Goal: Task Accomplishment & Management: Use online tool/utility

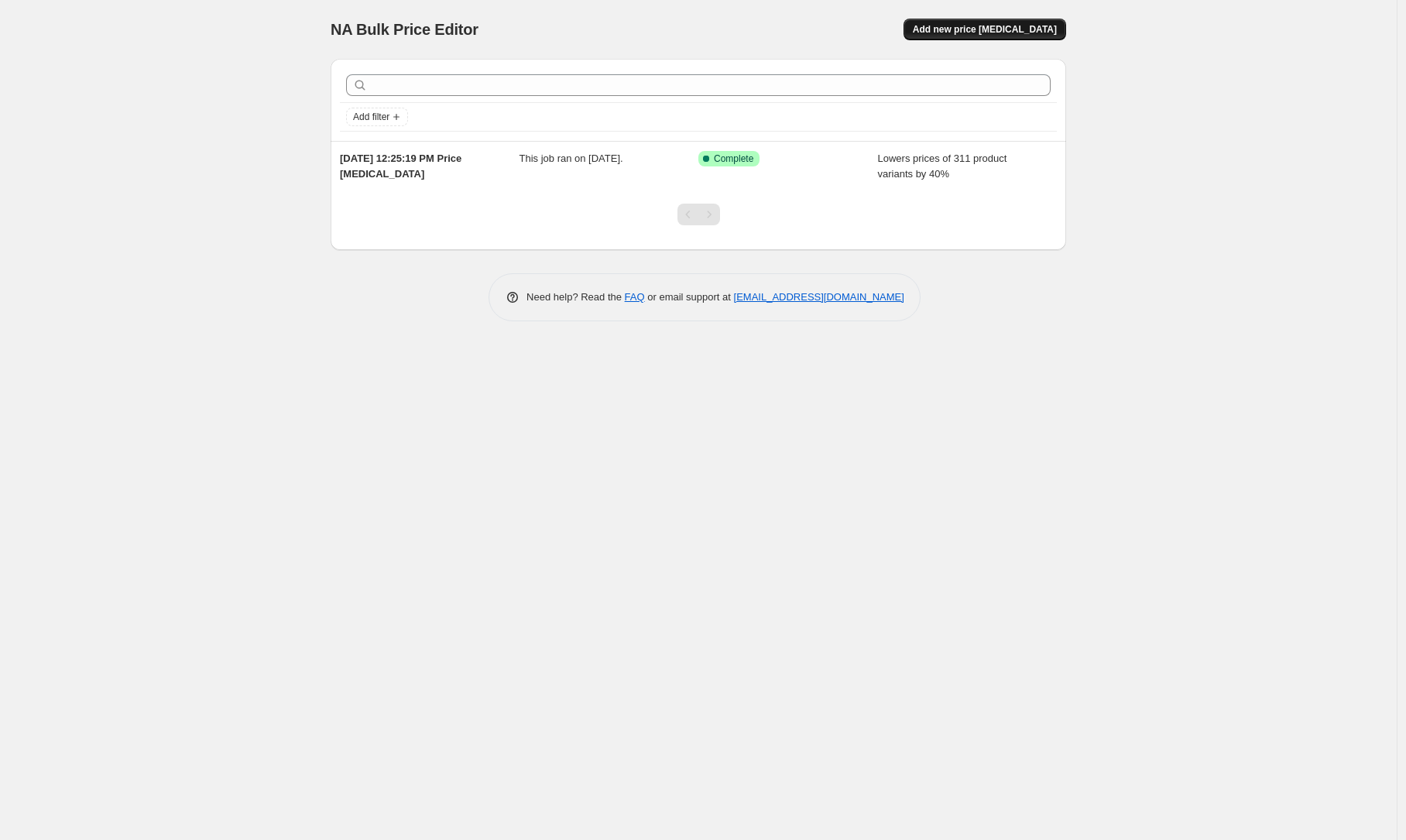
click at [977, 24] on span "Add new price [MEDICAL_DATA]" at bounding box center [985, 29] width 144 height 12
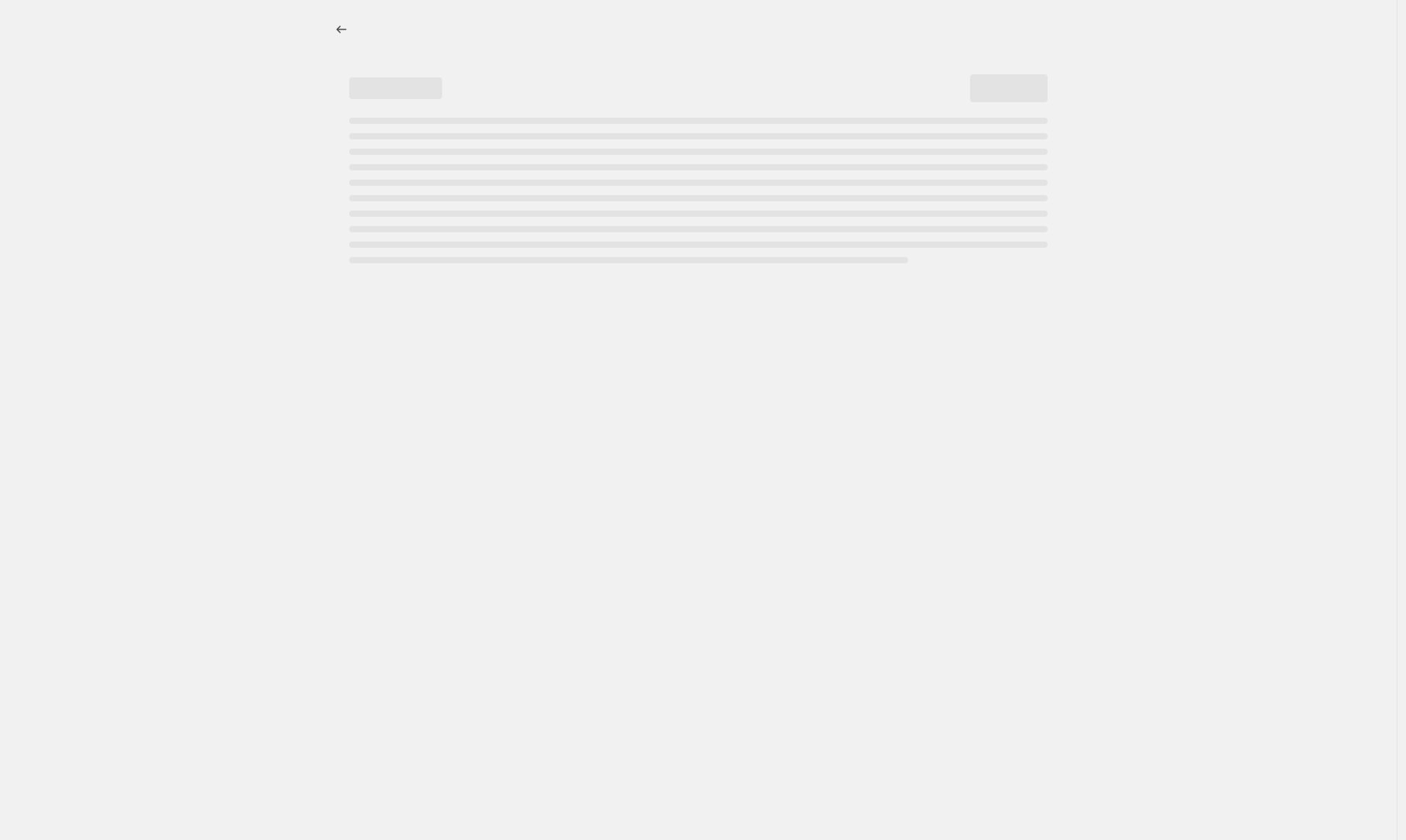
select select "percentage"
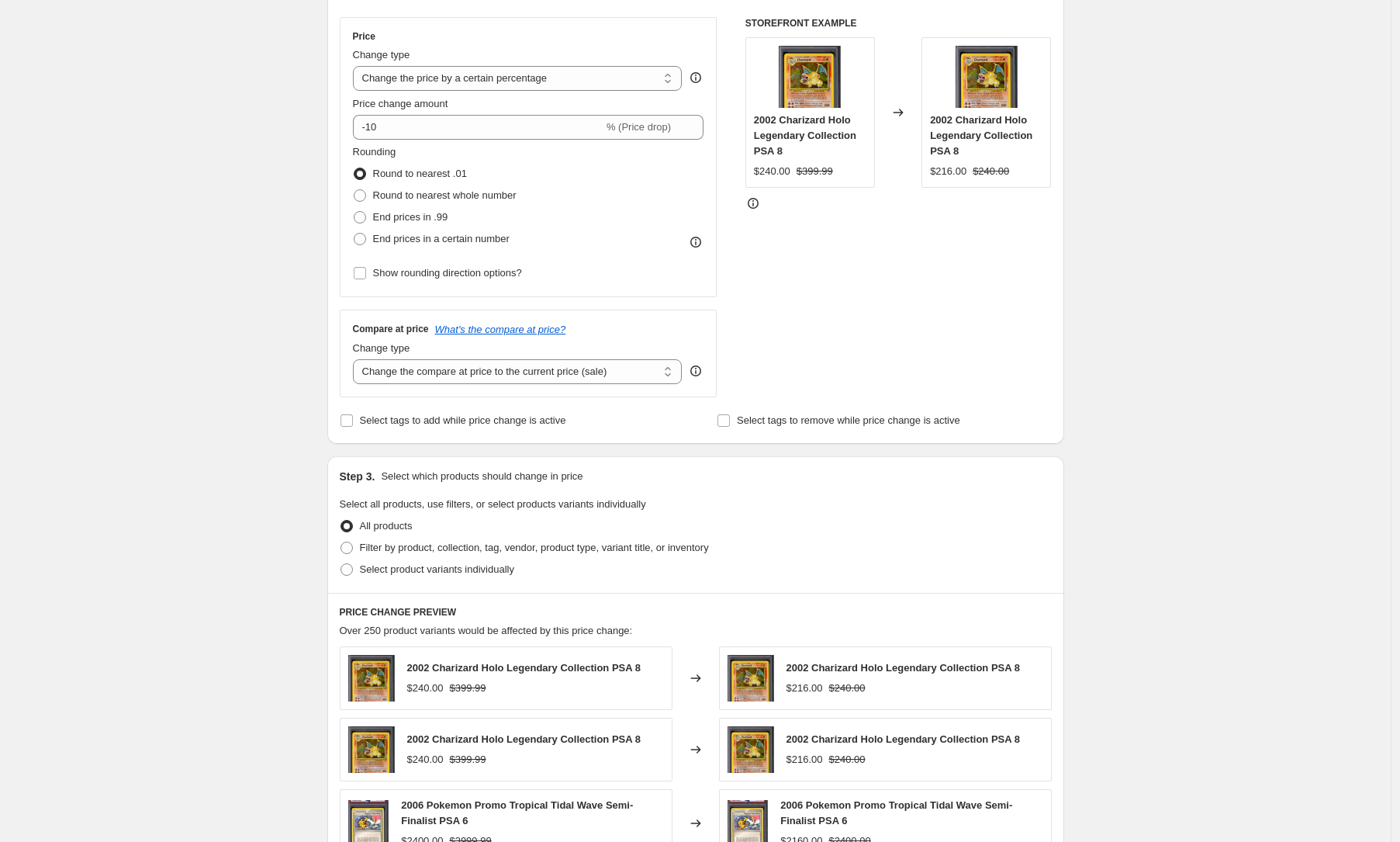
scroll to position [270, 0]
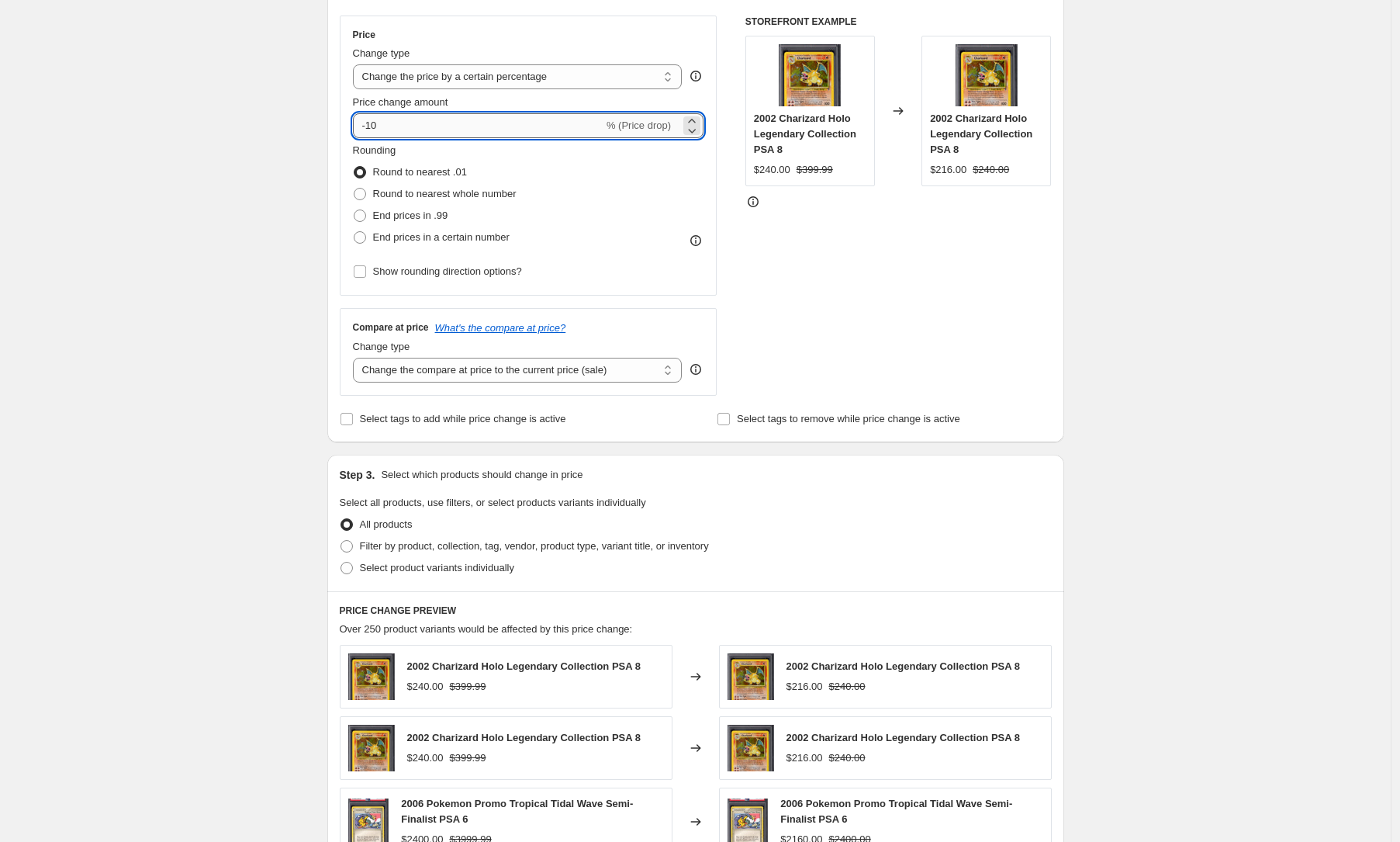
click at [472, 127] on input "-10" at bounding box center [478, 126] width 251 height 25
type input "-1"
type input "-40"
click at [415, 199] on span "Round to nearest whole number" at bounding box center [445, 193] width 144 height 11
click at [355, 188] on input "Round to nearest whole number" at bounding box center [354, 188] width 1 height 1
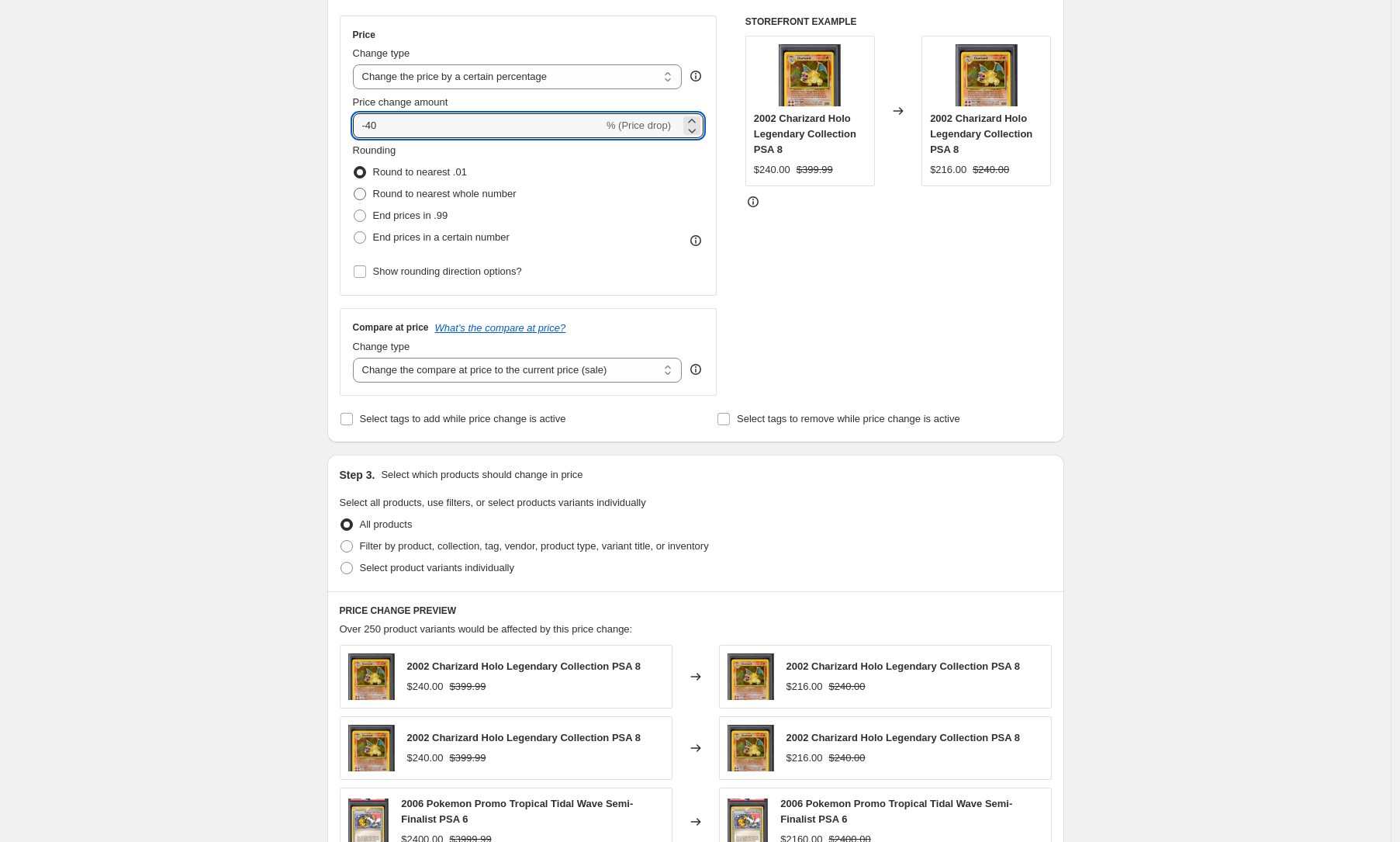
radio input "true"
click at [308, 253] on div "Create new price change job. This page is ready Create new price change job Dra…" at bounding box center [695, 507] width 1390 height 1556
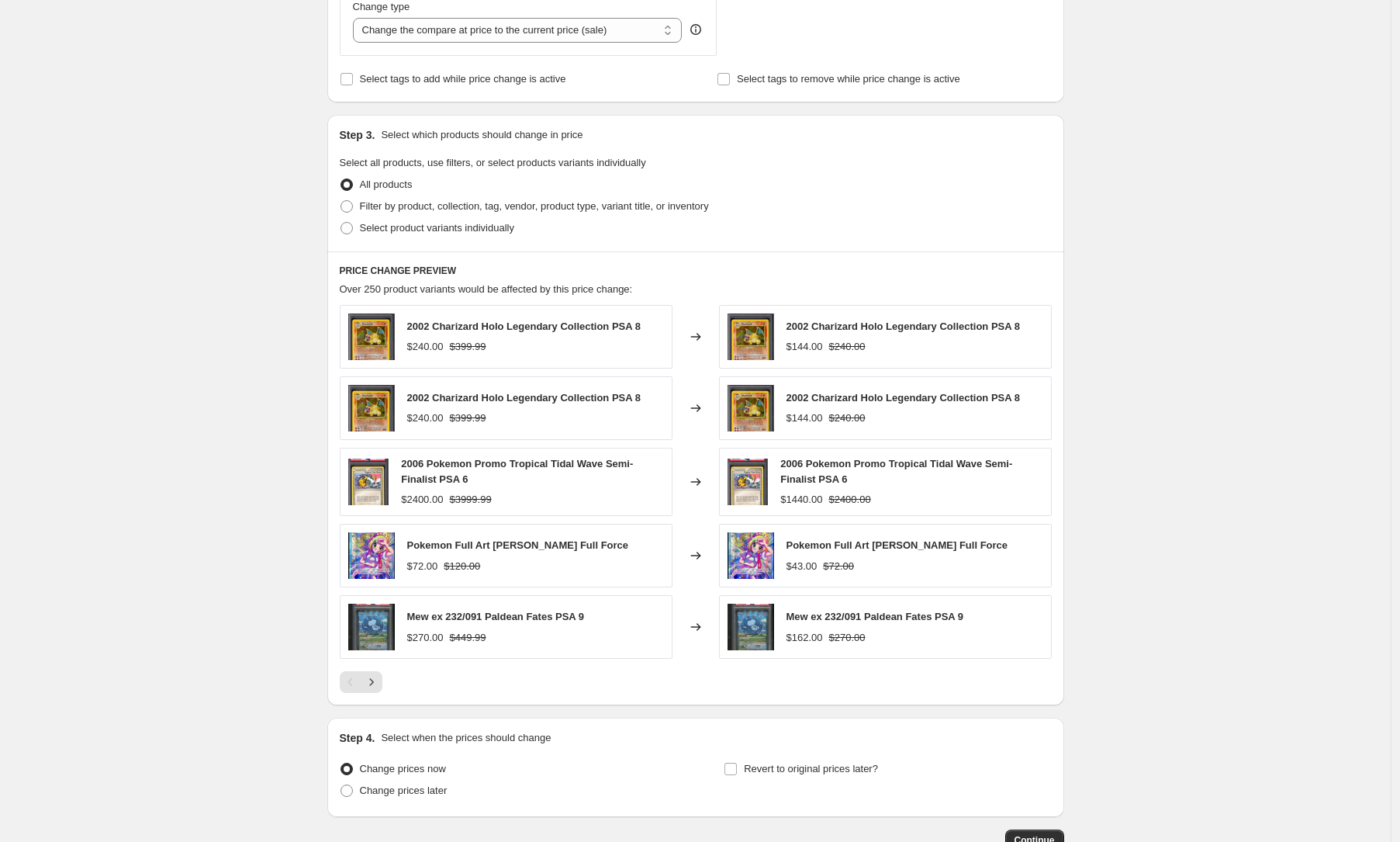
scroll to position [622, 0]
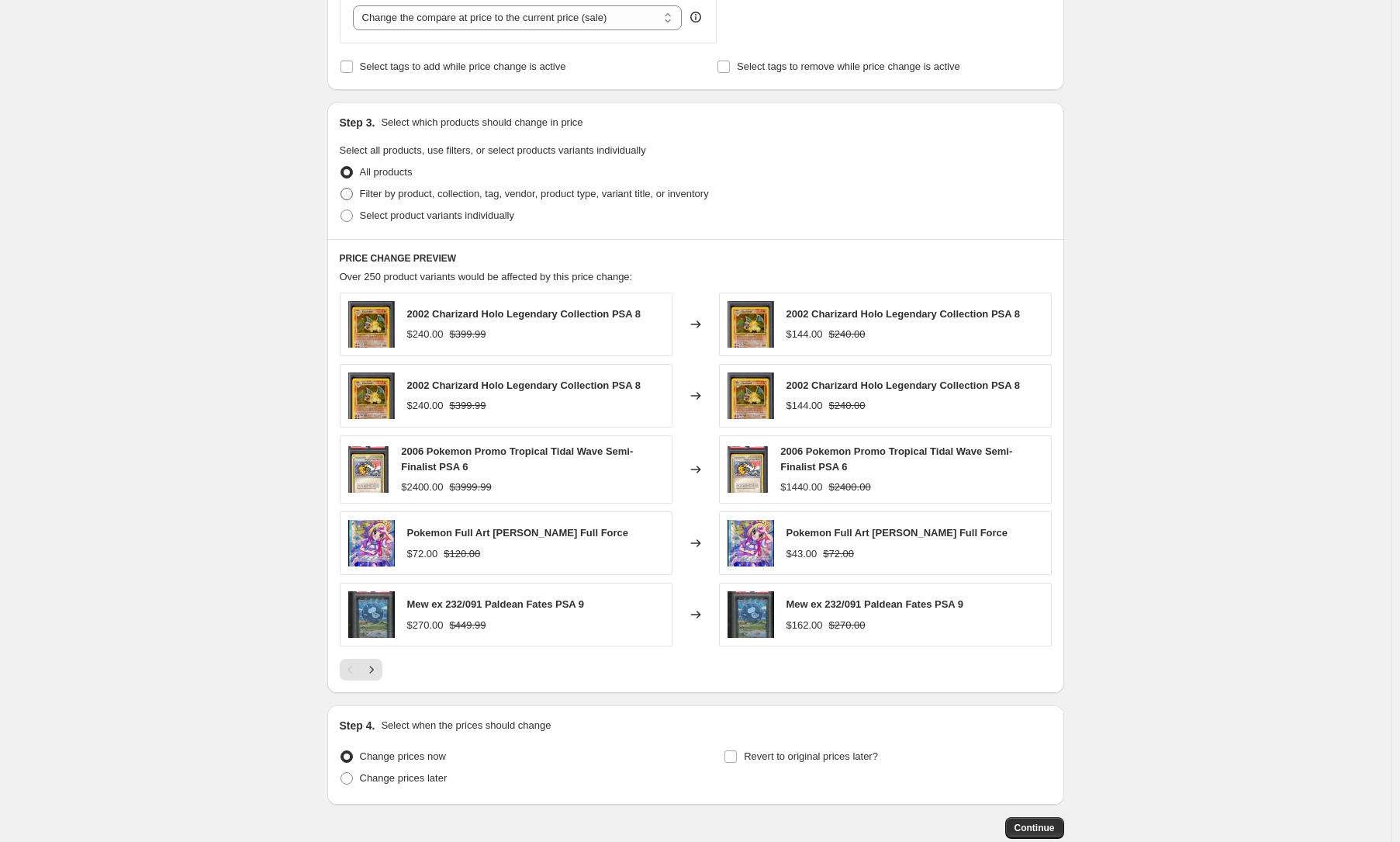
click at [417, 193] on span "Filter by product, collection, tag, vendor, product type, variant title, or inv…" at bounding box center [534, 193] width 349 height 11
click at [341, 188] on input "Filter by product, collection, tag, vendor, product type, variant title, or inv…" at bounding box center [341, 188] width 1 height 1
radio input "true"
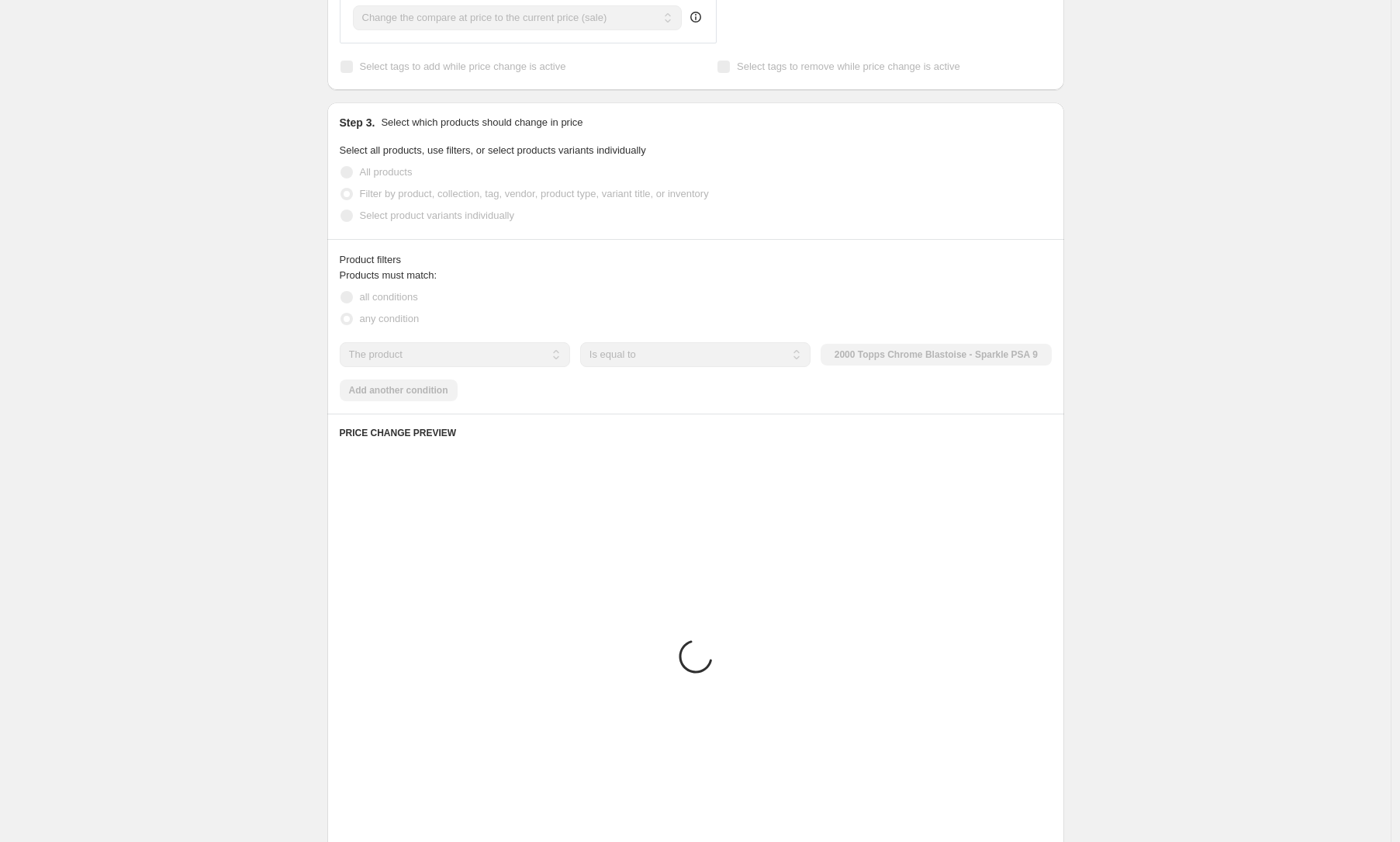
scroll to position [598, 0]
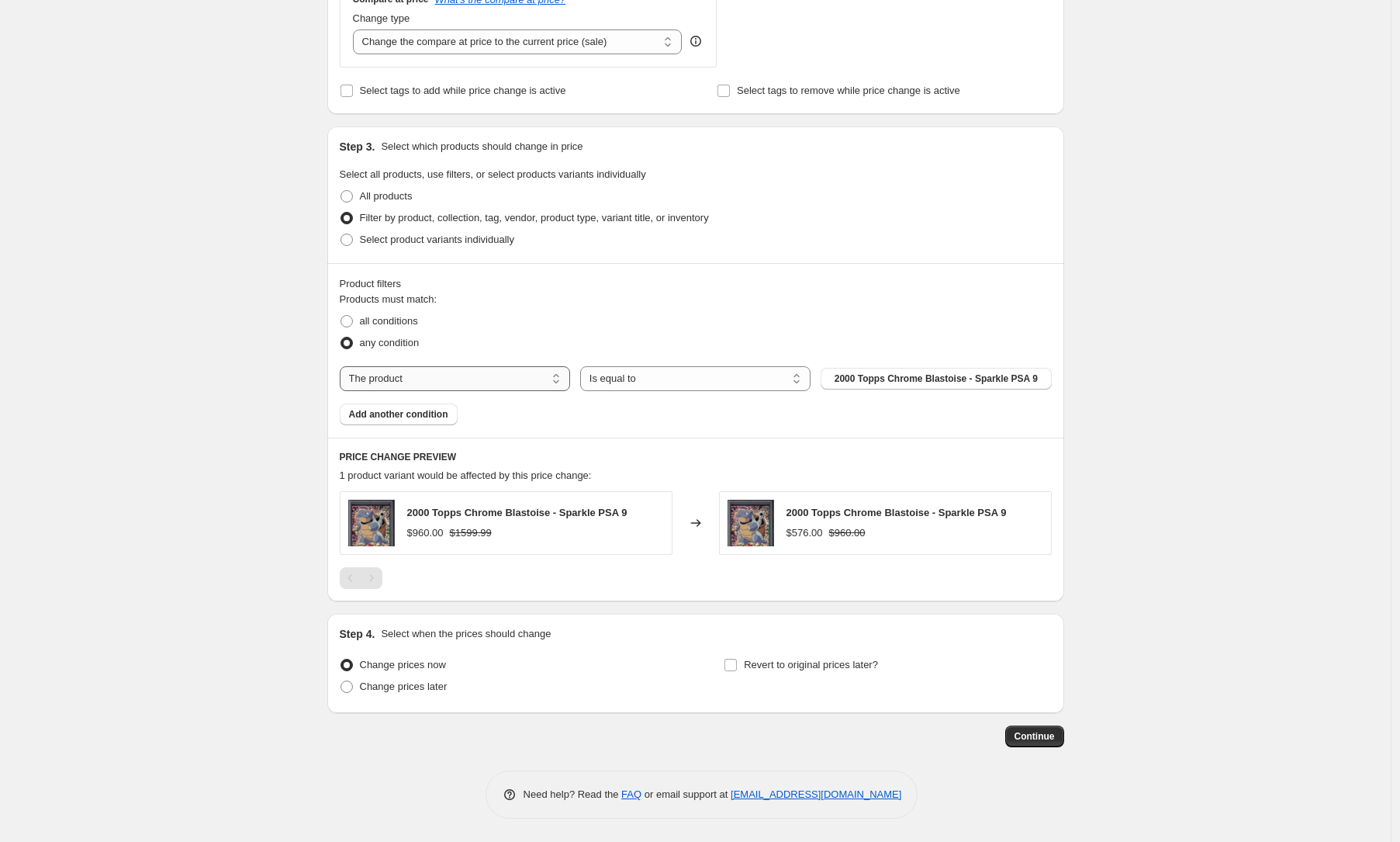
click at [437, 375] on select "The product The product's collection The product's tag The product's vendor The…" at bounding box center [455, 378] width 230 height 25
select select "collection"
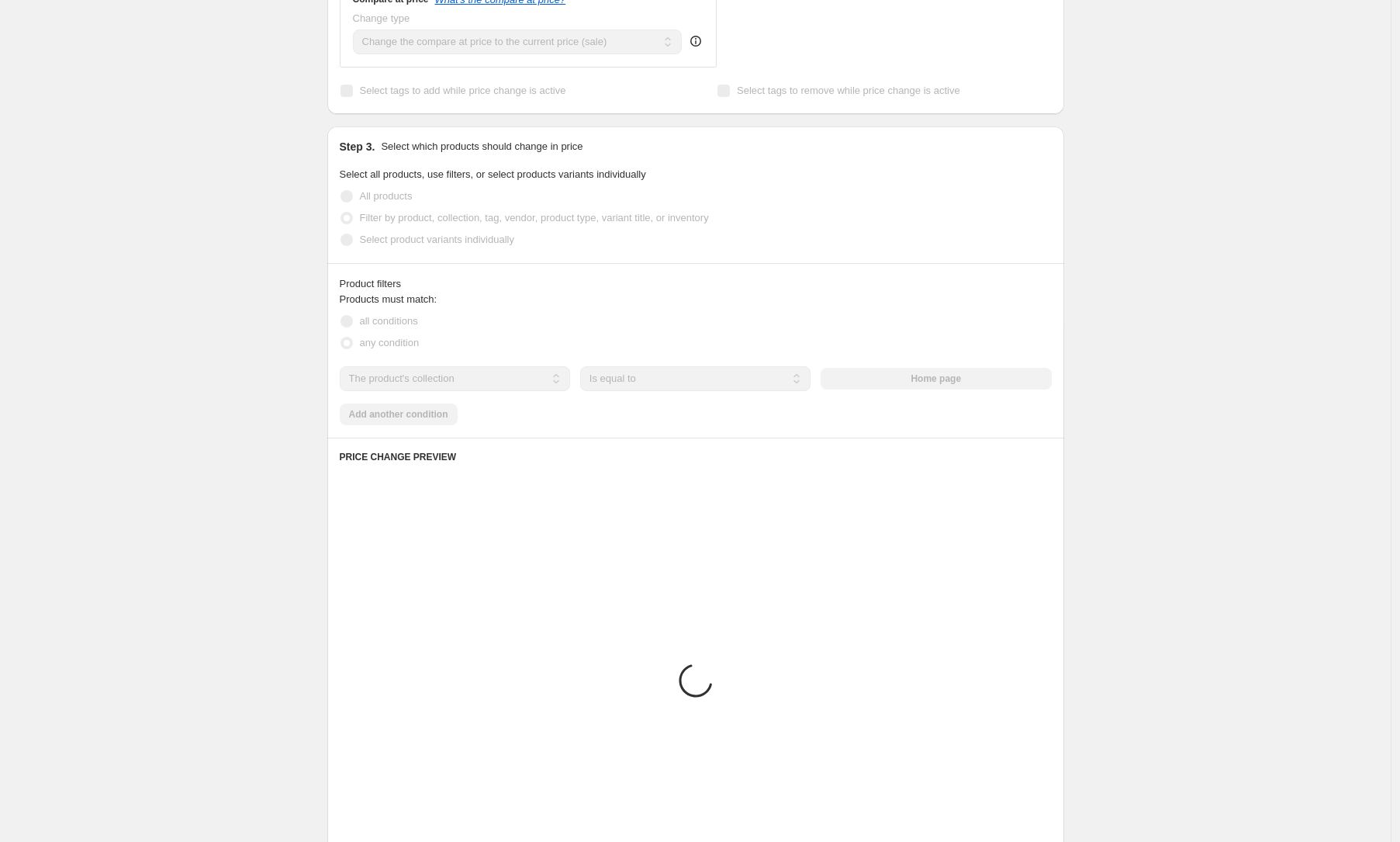
scroll to position [493, 0]
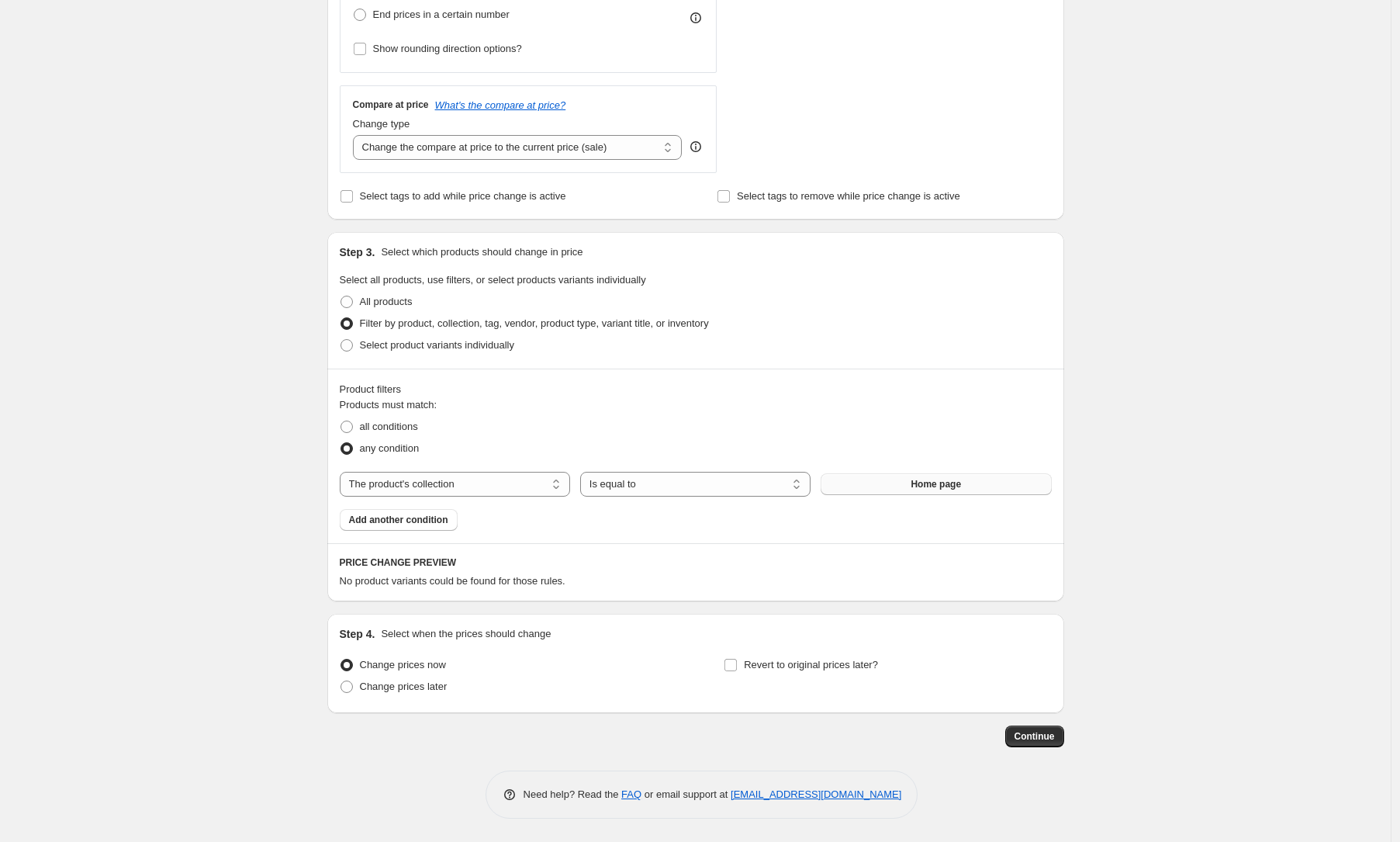
click at [890, 489] on button "Home page" at bounding box center [936, 484] width 230 height 22
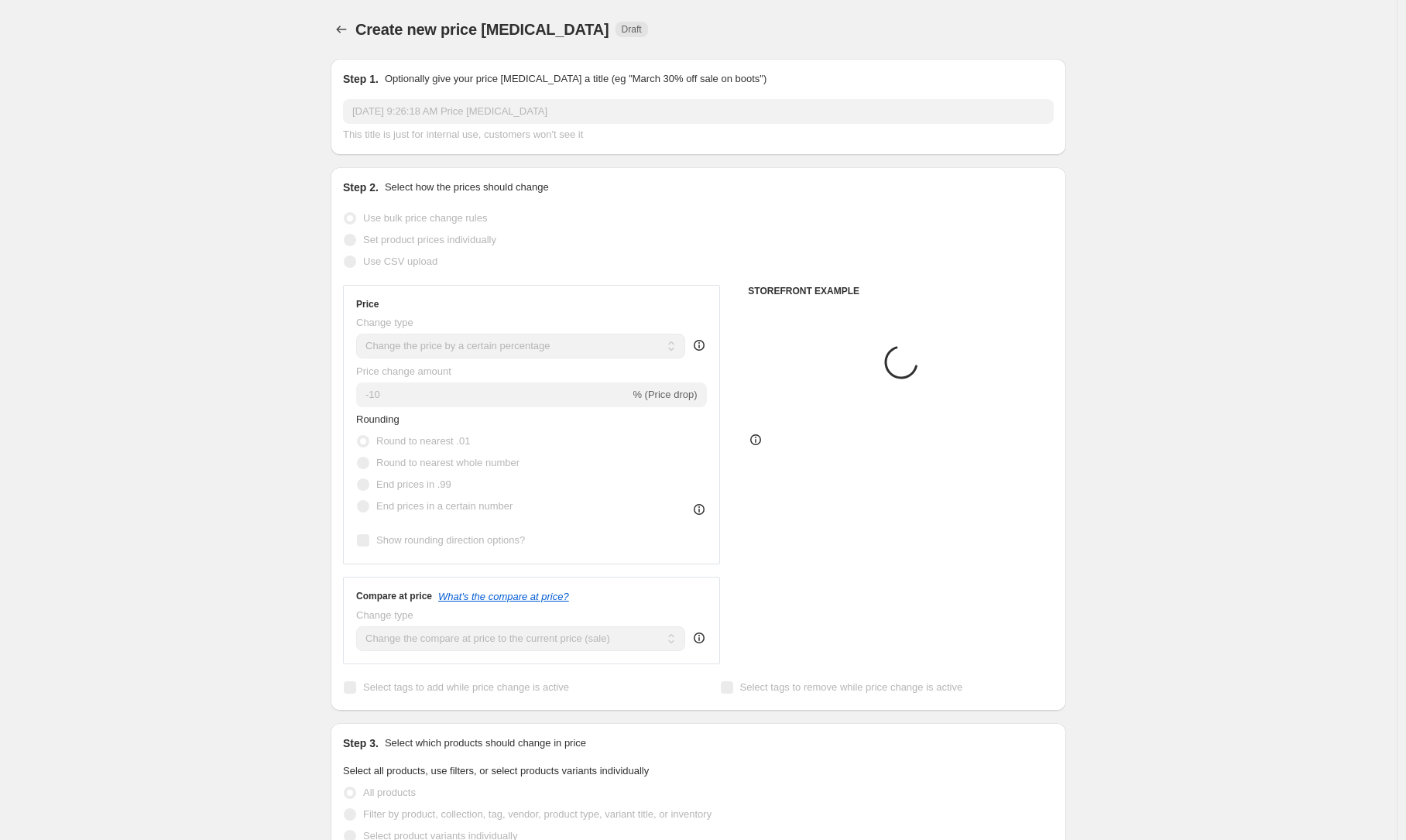
select select "percentage"
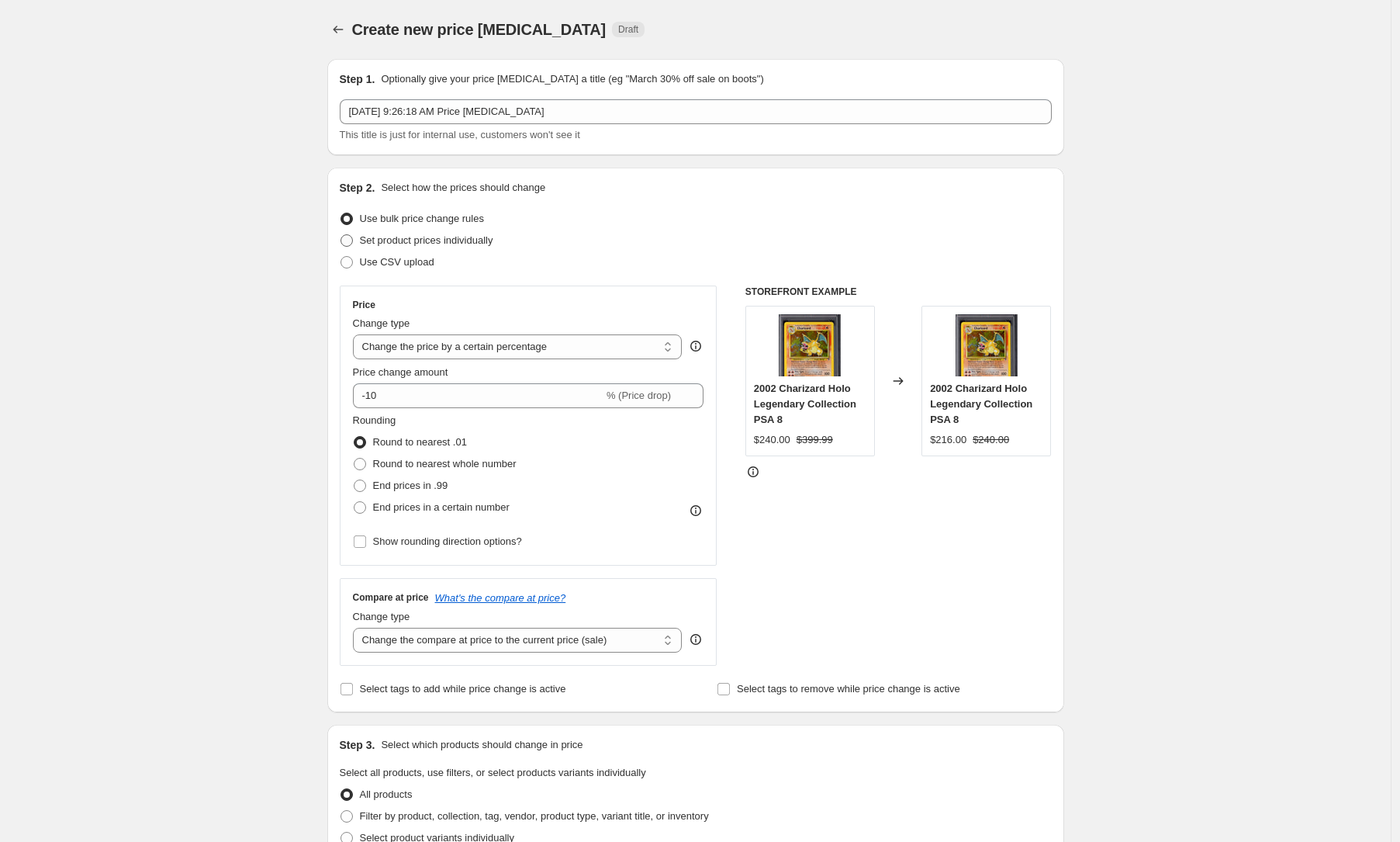
click at [421, 231] on label "Set product prices individually" at bounding box center [416, 240] width 153 height 22
click at [341, 235] on input "Set product prices individually" at bounding box center [341, 235] width 1 height 1
radio input "true"
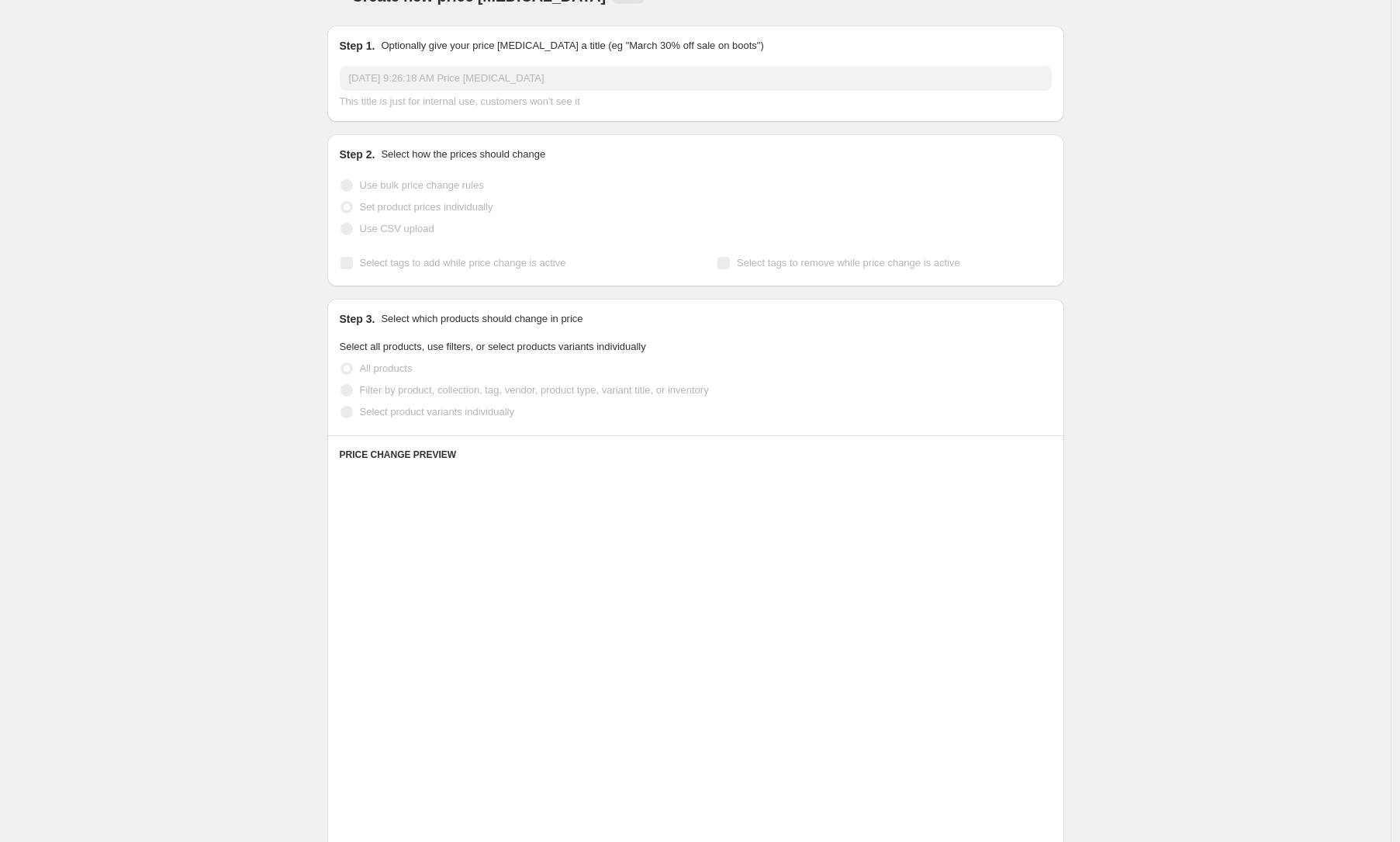
scroll to position [36, 0]
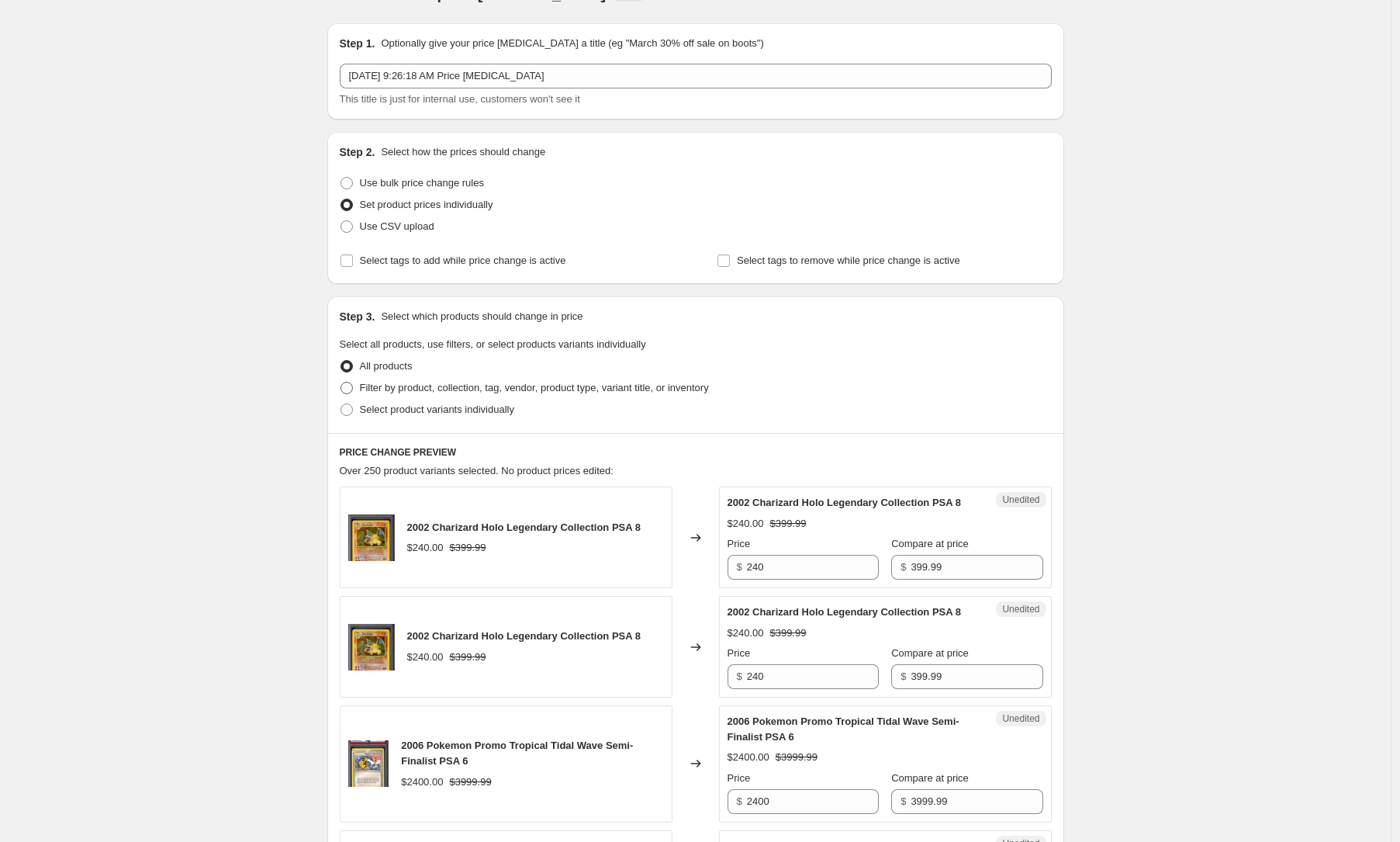
click at [410, 393] on span "Filter by product, collection, tag, vendor, product type, variant title, or inv…" at bounding box center [534, 387] width 349 height 11
click at [341, 382] on input "Filter by product, collection, tag, vendor, product type, variant title, or inv…" at bounding box center [341, 382] width 1 height 1
radio input "true"
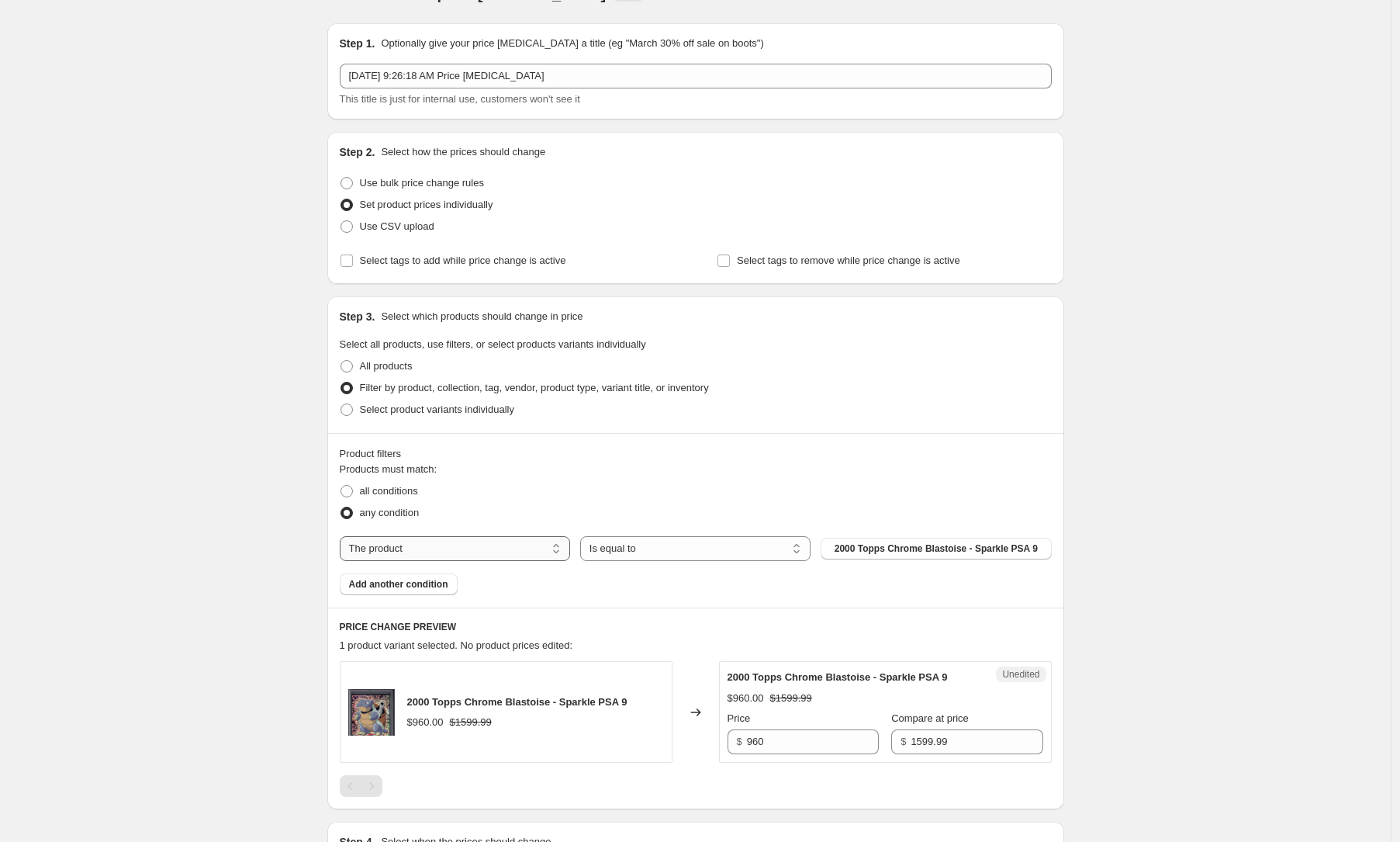
click at [510, 551] on select "The product The product's collection The product's tag The product's vendor The…" at bounding box center [455, 548] width 230 height 25
select select "collection"
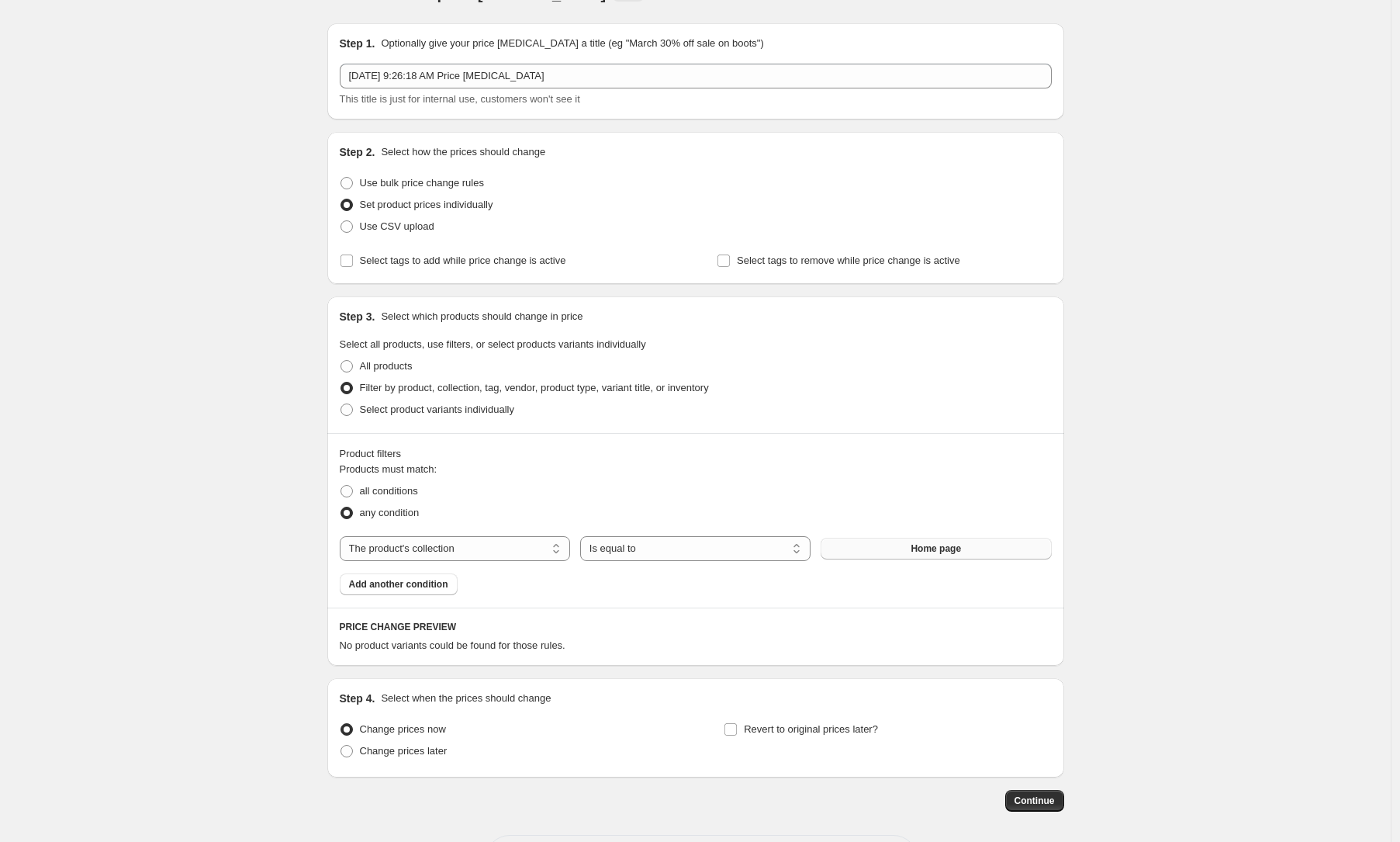
click at [918, 551] on span "Home page" at bounding box center [936, 548] width 50 height 12
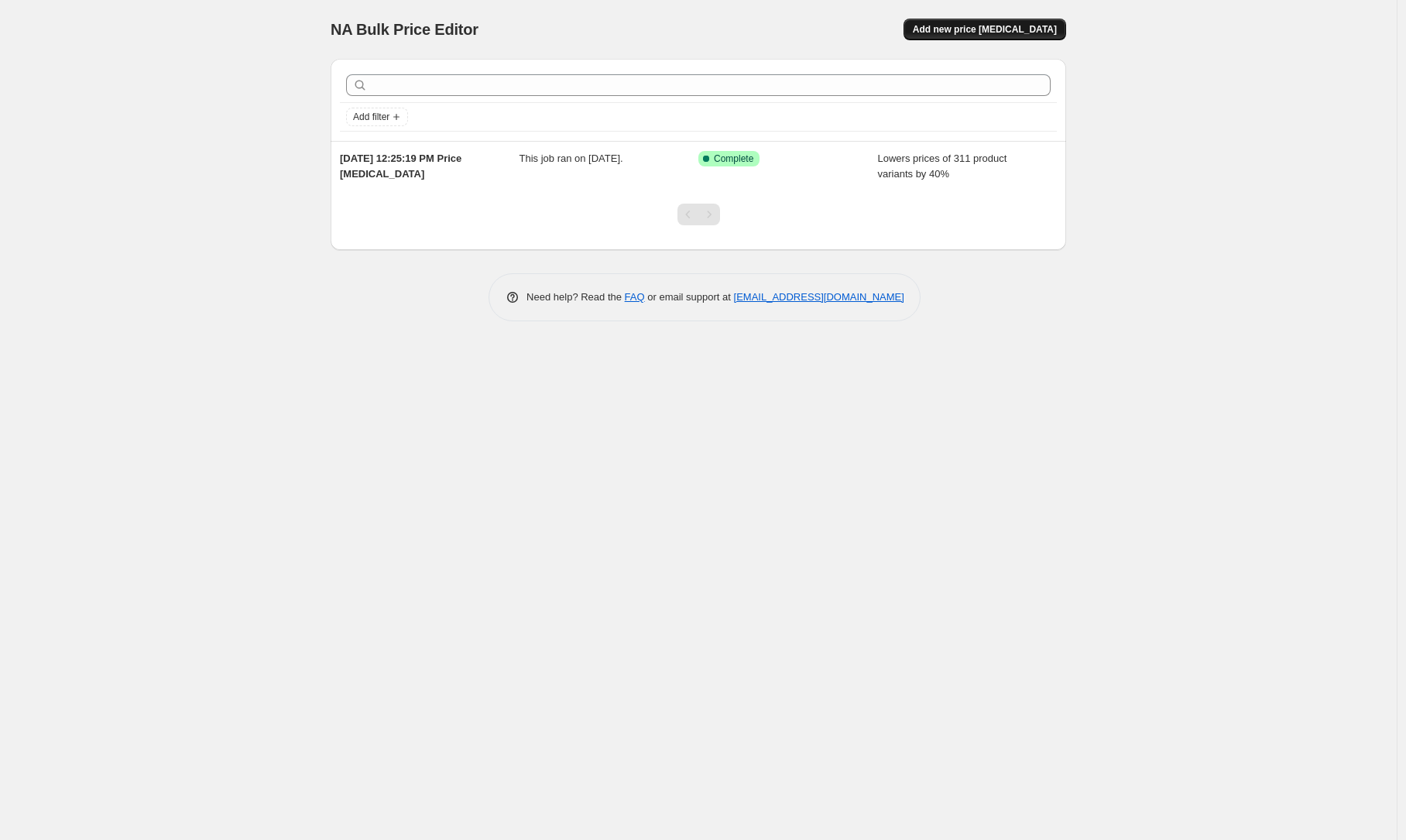
click at [997, 29] on span "Add new price [MEDICAL_DATA]" at bounding box center [985, 29] width 144 height 12
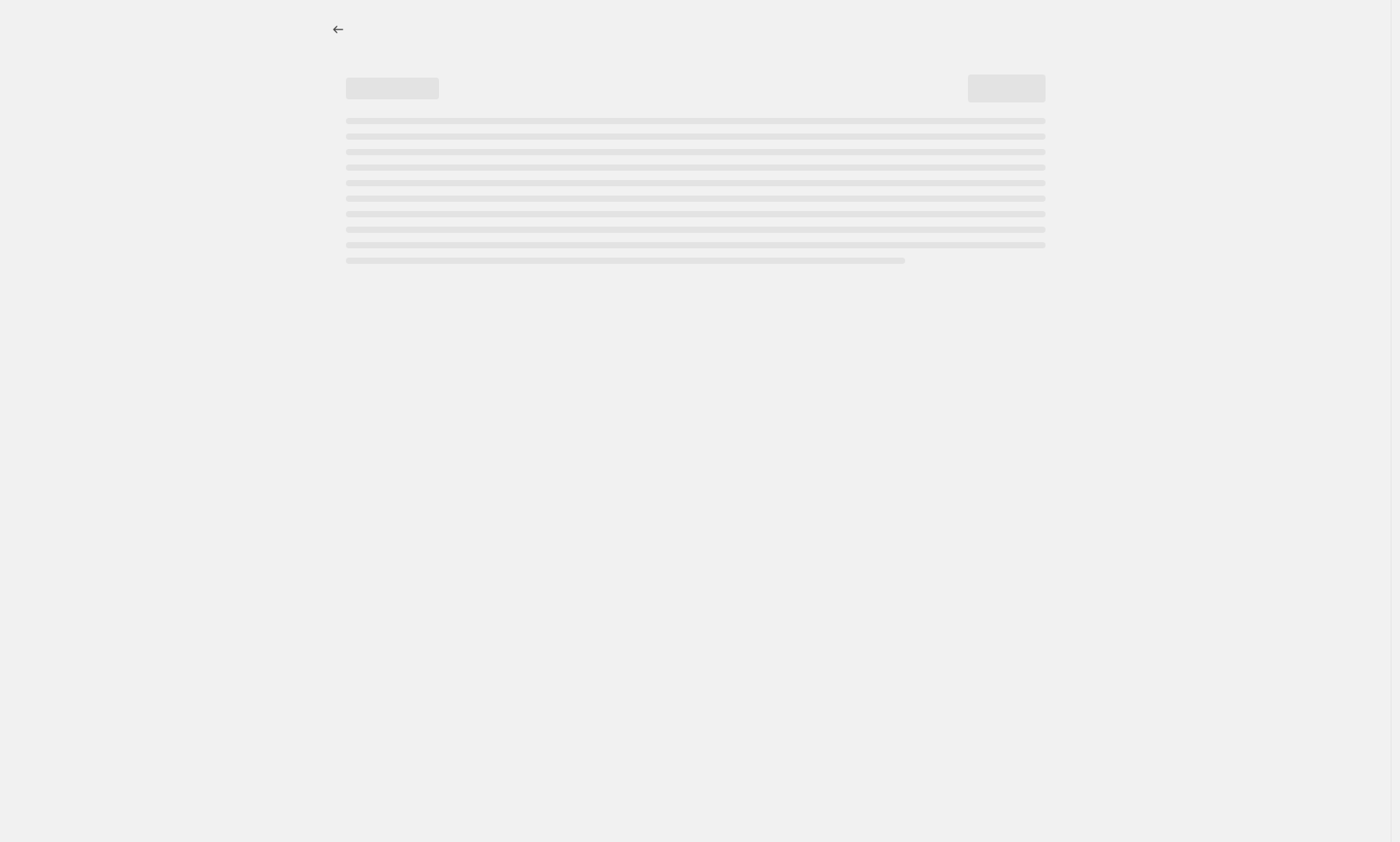
select select "percentage"
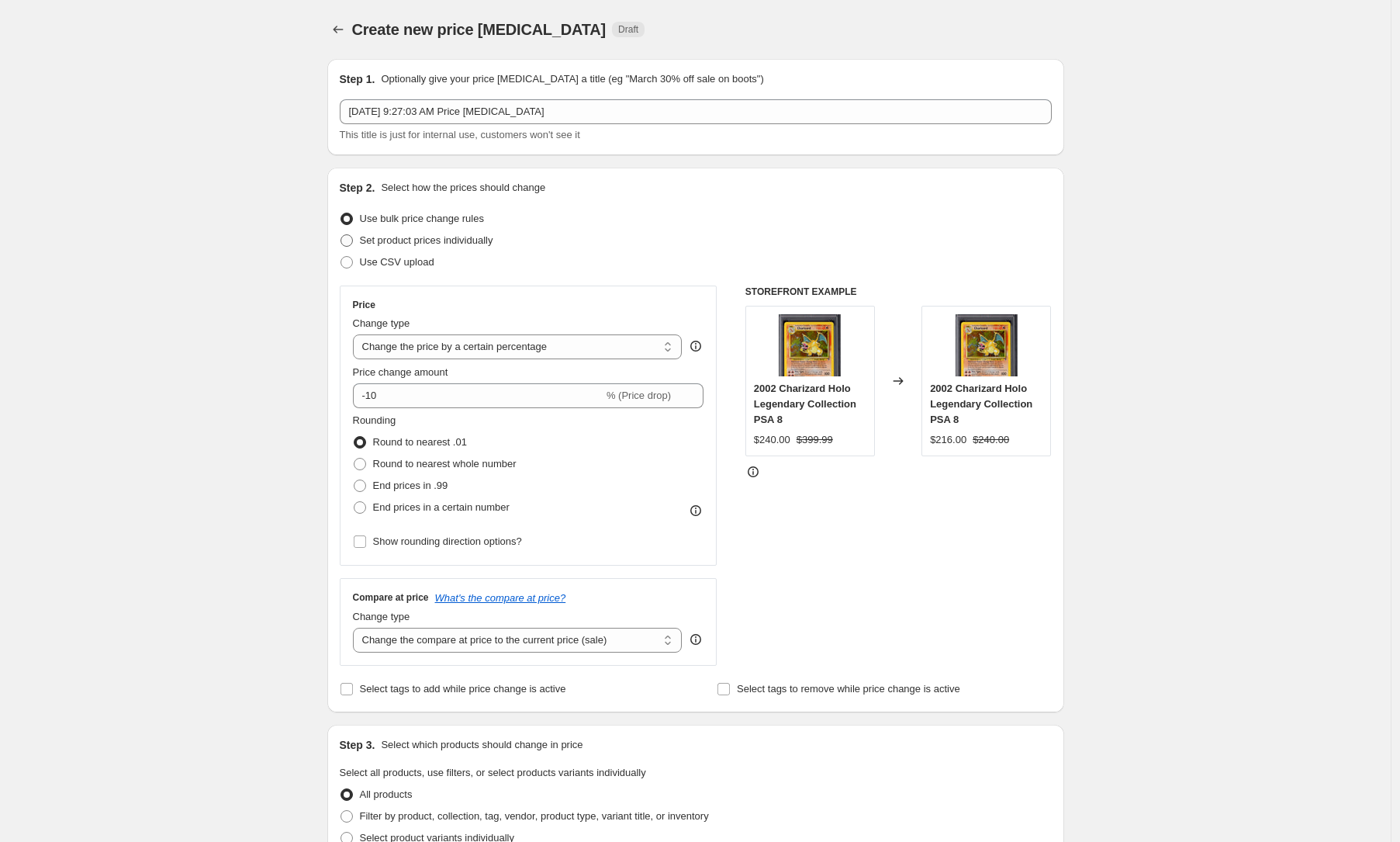
click at [453, 236] on span "Set product prices individually" at bounding box center [426, 240] width 133 height 11
click at [341, 235] on input "Set product prices individually" at bounding box center [341, 235] width 1 height 1
radio input "true"
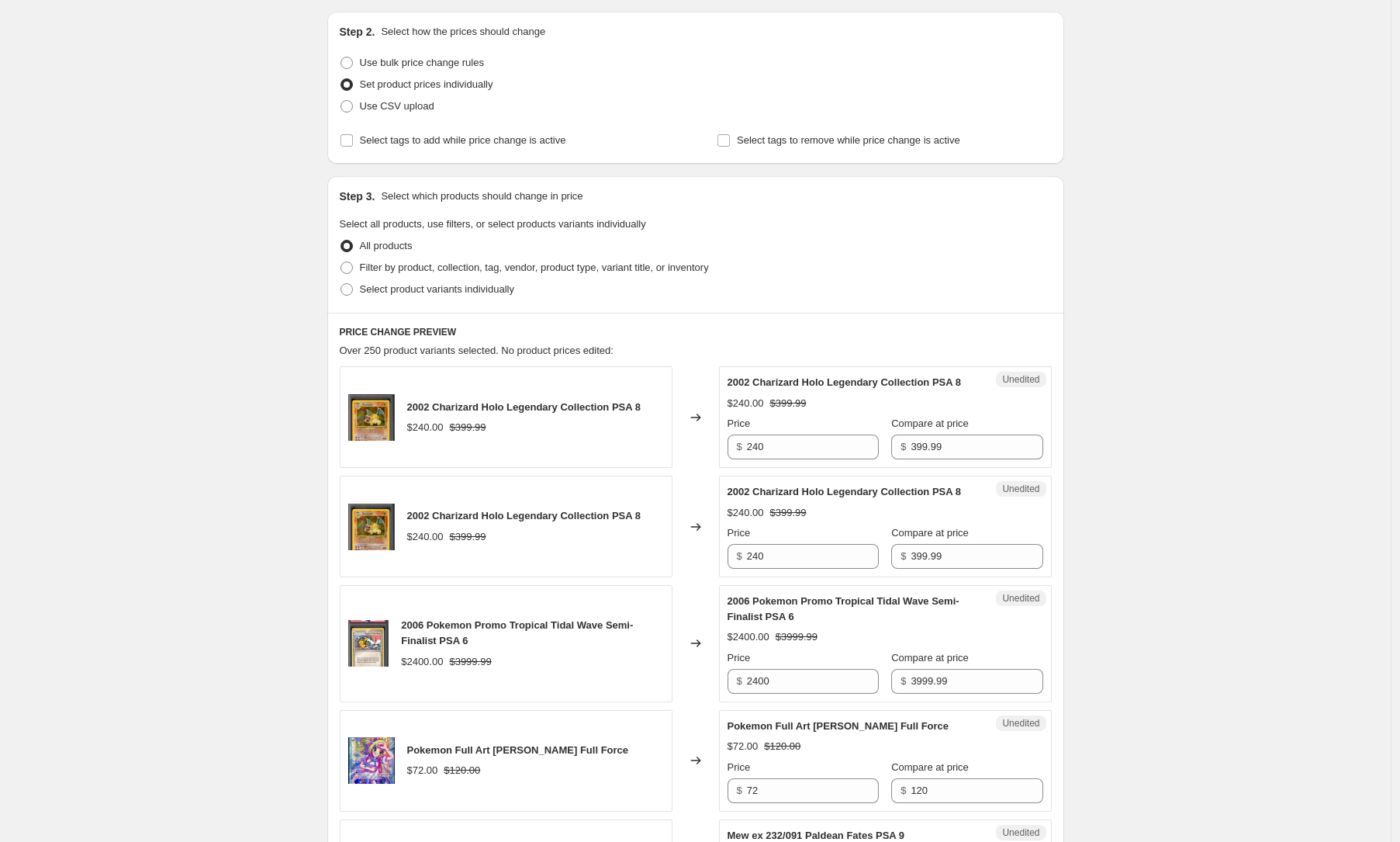
scroll to position [157, 0]
click at [443, 254] on div "All products" at bounding box center [696, 245] width 712 height 22
click at [443, 261] on span "Filter by product, collection, tag, vendor, product type, variant title, or inv…" at bounding box center [534, 266] width 349 height 11
click at [341, 261] on input "Filter by product, collection, tag, vendor, product type, variant title, or inv…" at bounding box center [341, 261] width 1 height 1
radio input "true"
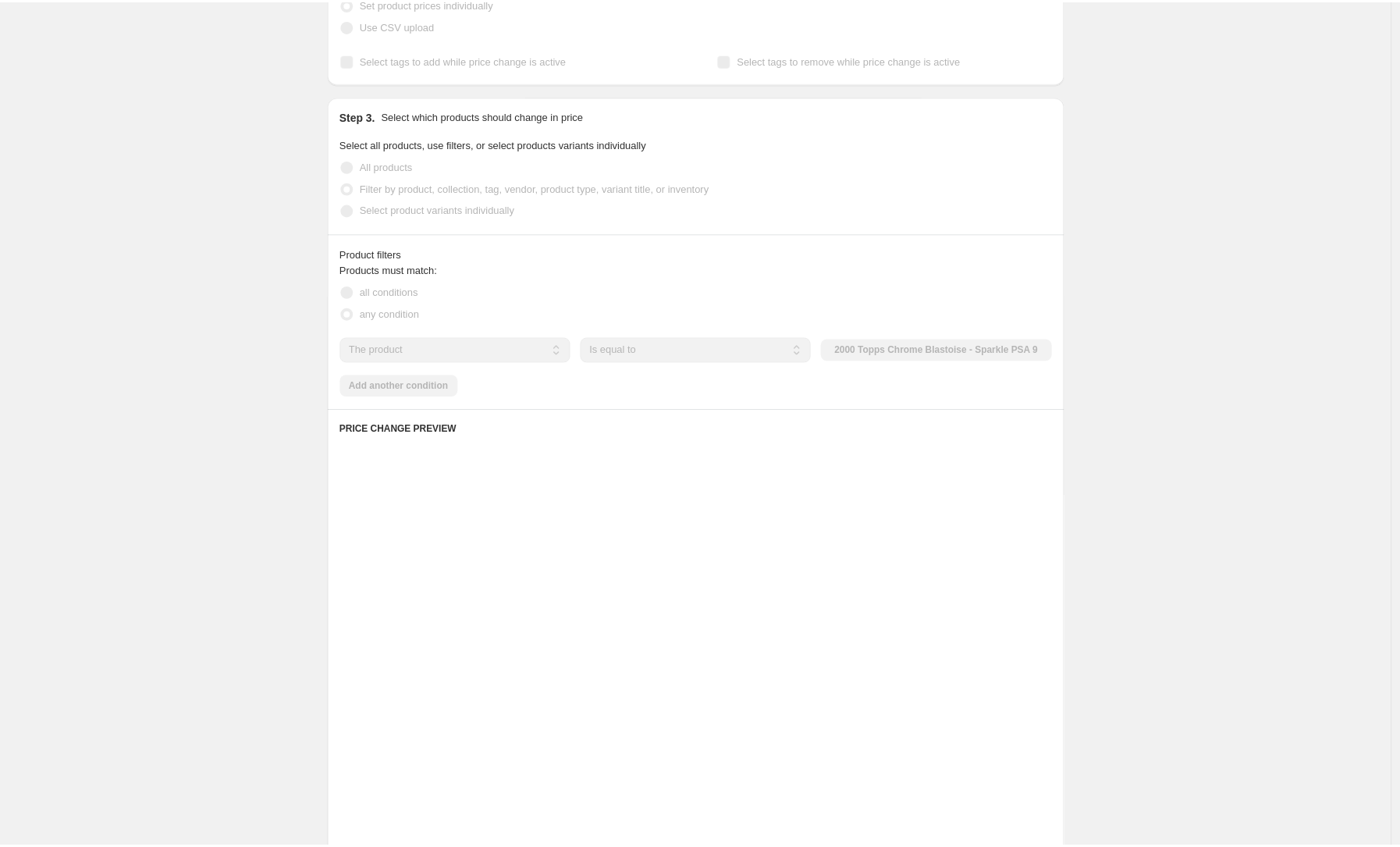
scroll to position [261, 0]
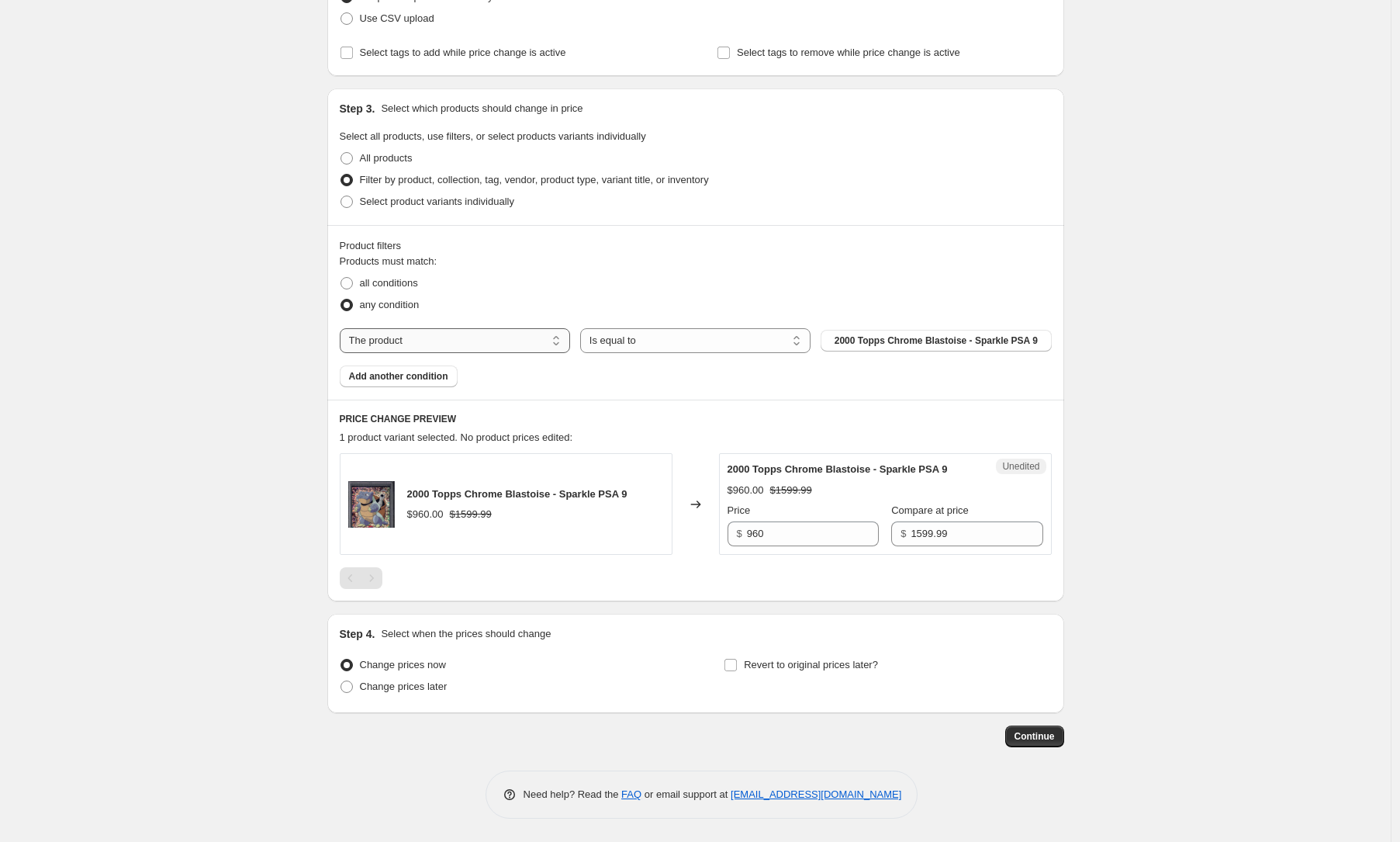
click at [463, 328] on select "The product The product's collection The product's tag The product's vendor The…" at bounding box center [455, 340] width 230 height 25
select select "collection"
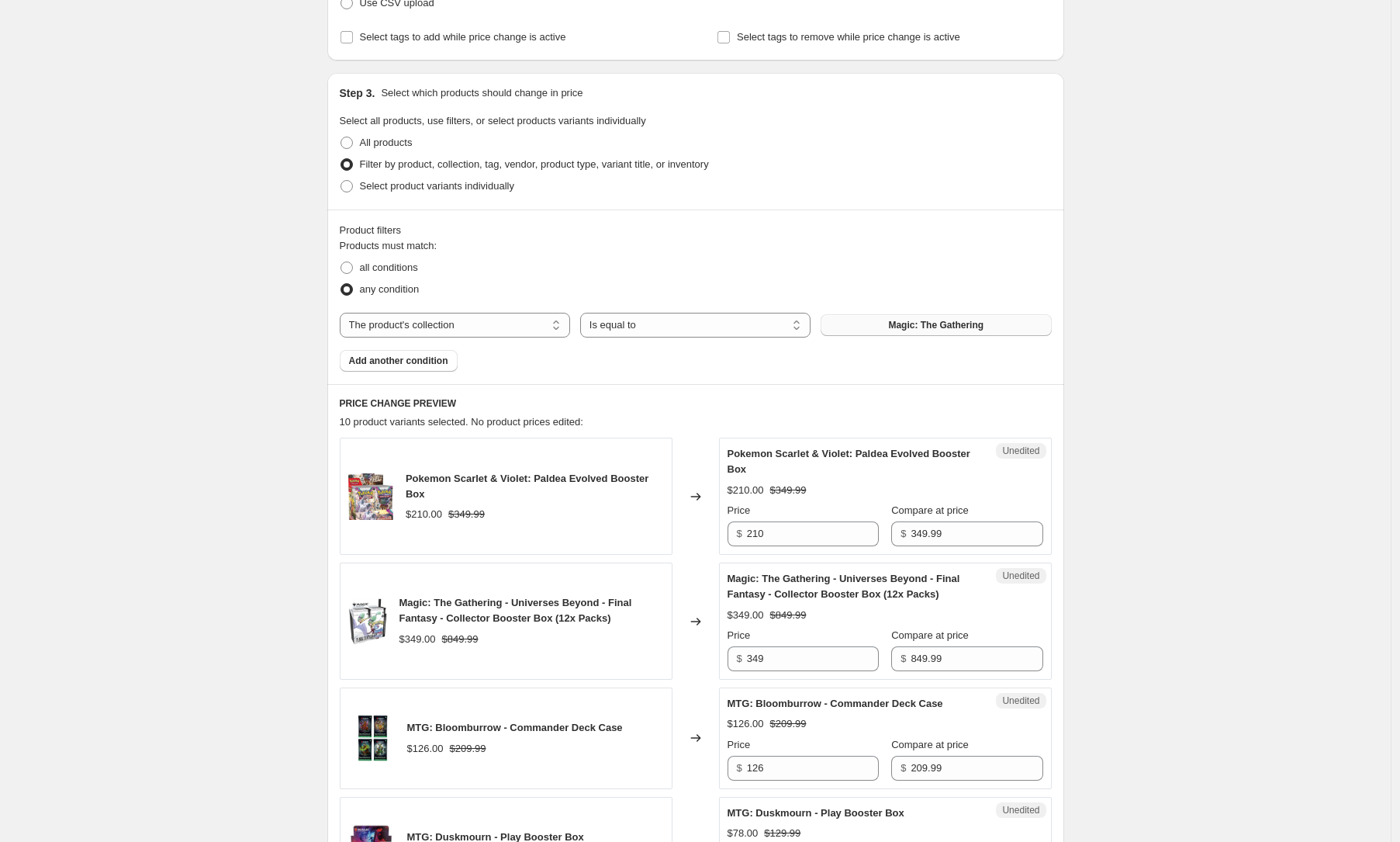
click at [899, 328] on span "Magic: The Gathering" at bounding box center [936, 325] width 96 height 12
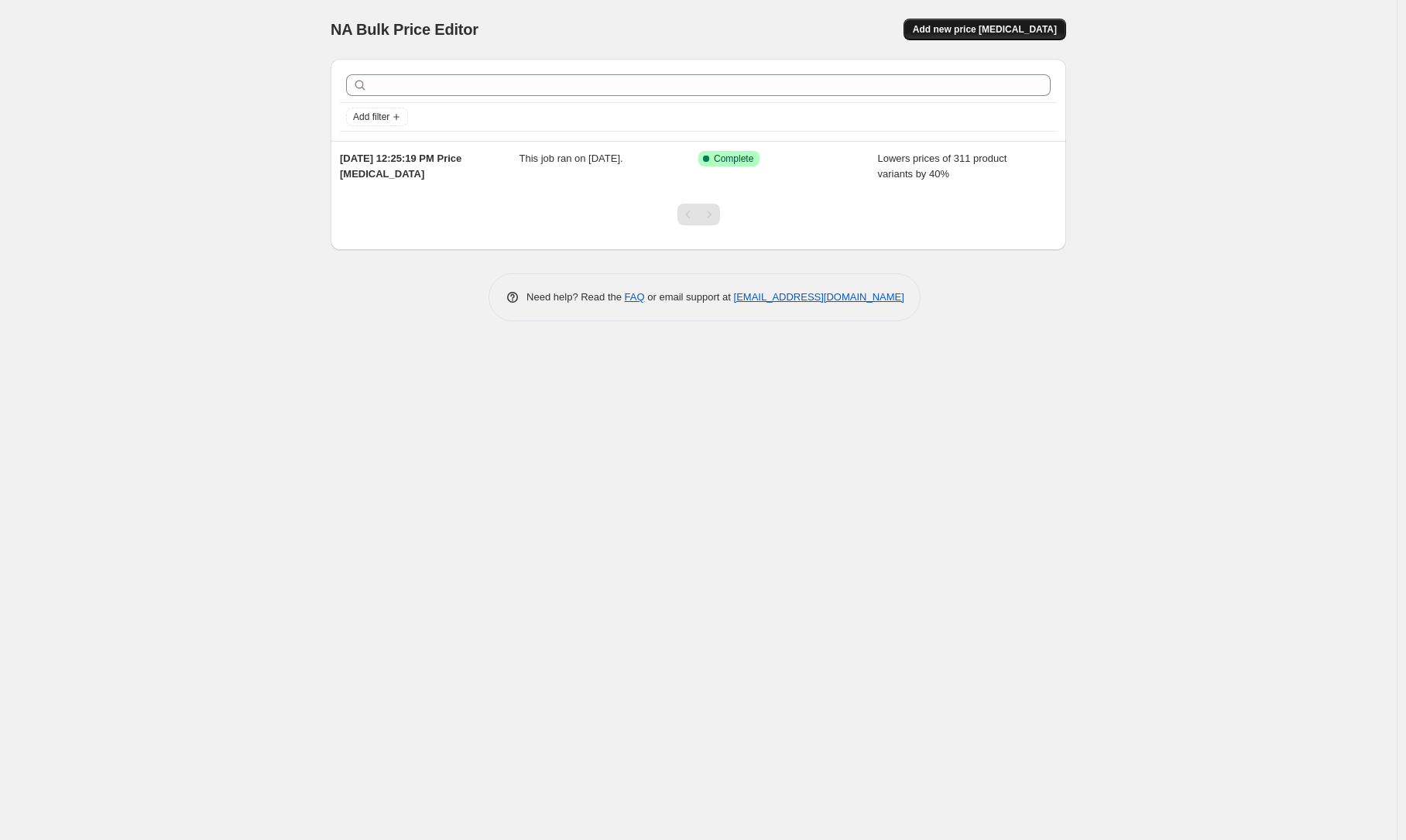
click at [959, 23] on button "Add new price [MEDICAL_DATA]" at bounding box center [985, 29] width 163 height 22
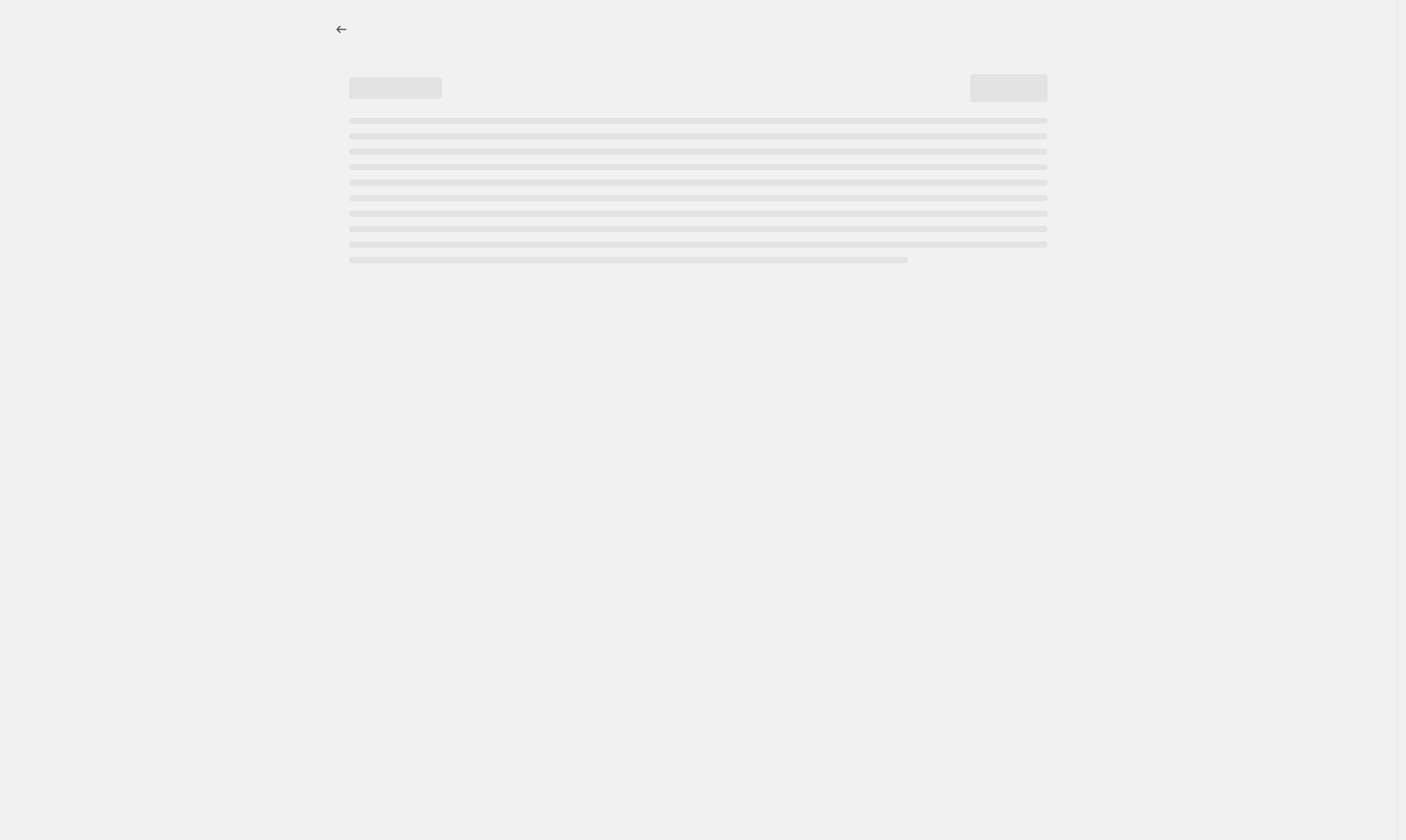
select select "percentage"
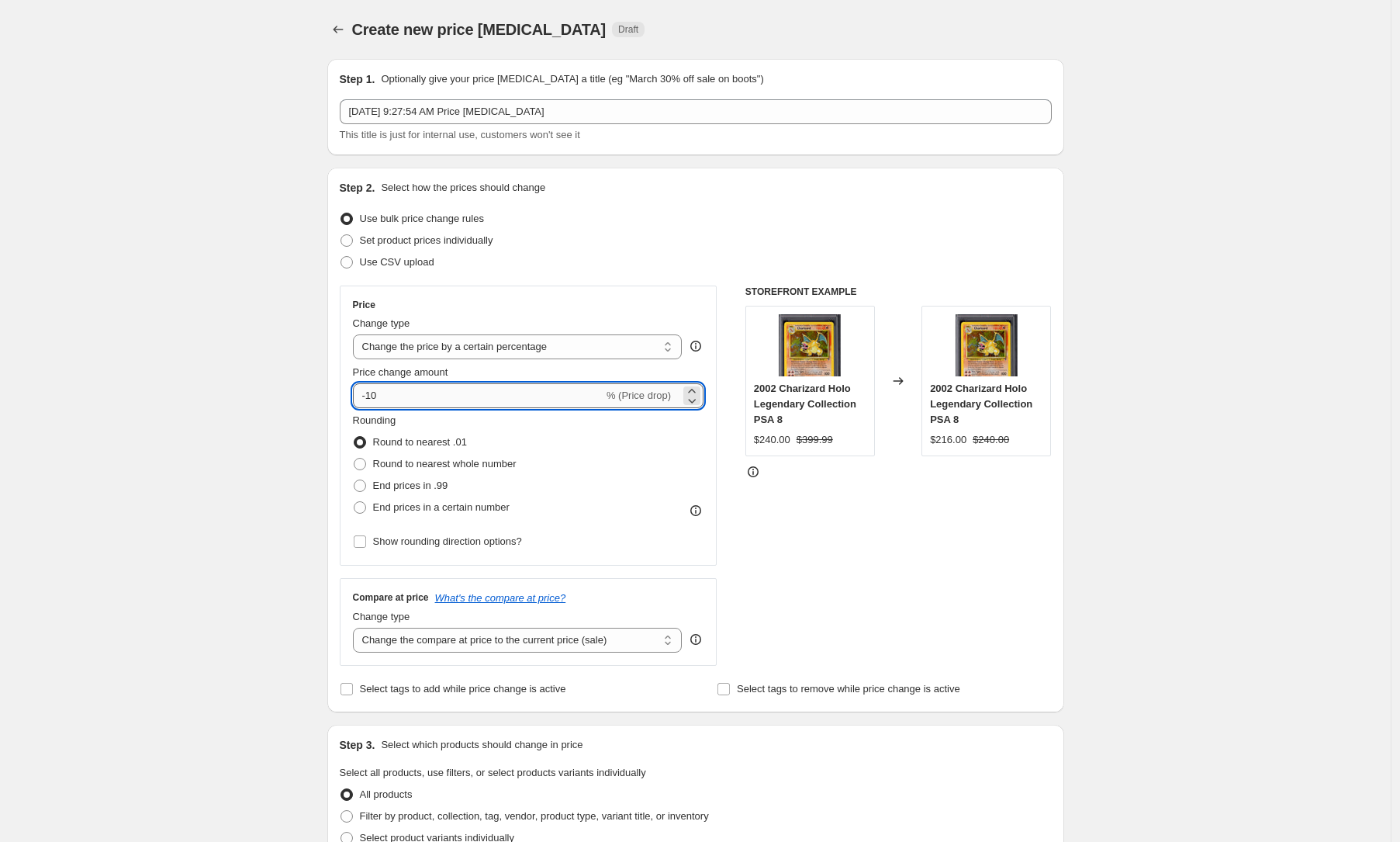
click at [533, 399] on input "-10" at bounding box center [478, 395] width 251 height 25
type input "-1"
type input "-40"
click at [477, 460] on span "Round to nearest whole number" at bounding box center [445, 464] width 144 height 11
click at [355, 459] on input "Round to nearest whole number" at bounding box center [354, 458] width 1 height 1
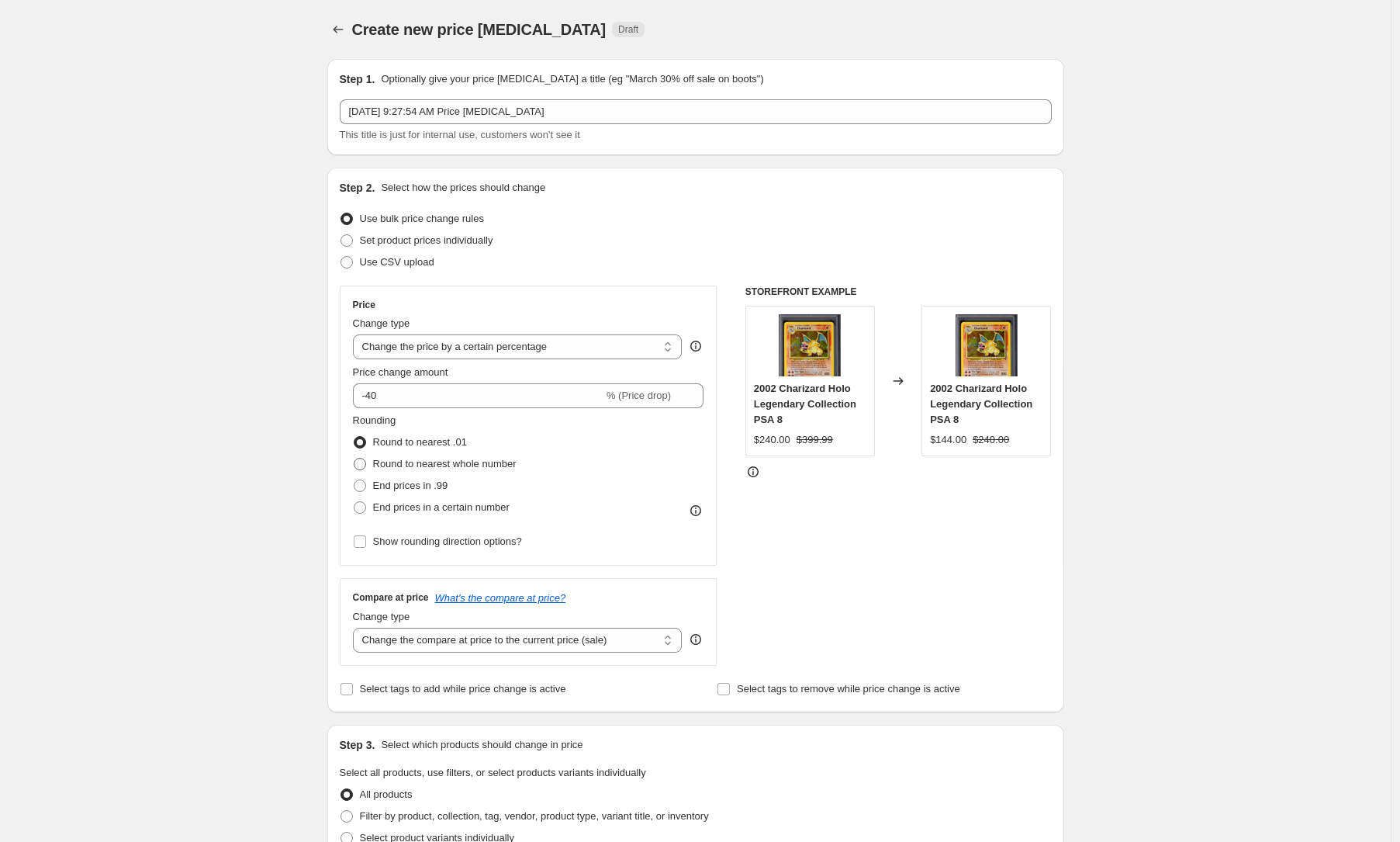
radio input "true"
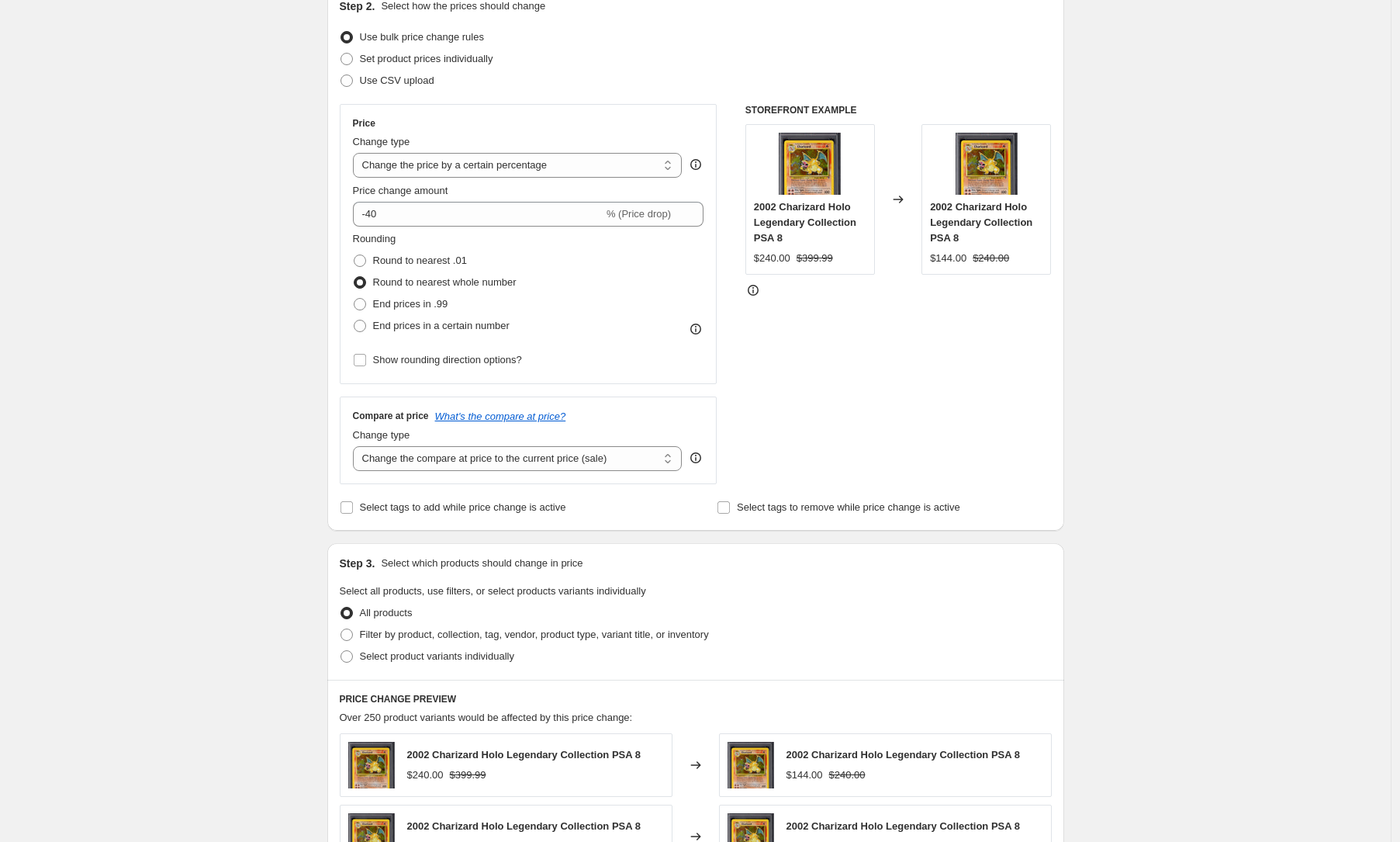
scroll to position [184, 0]
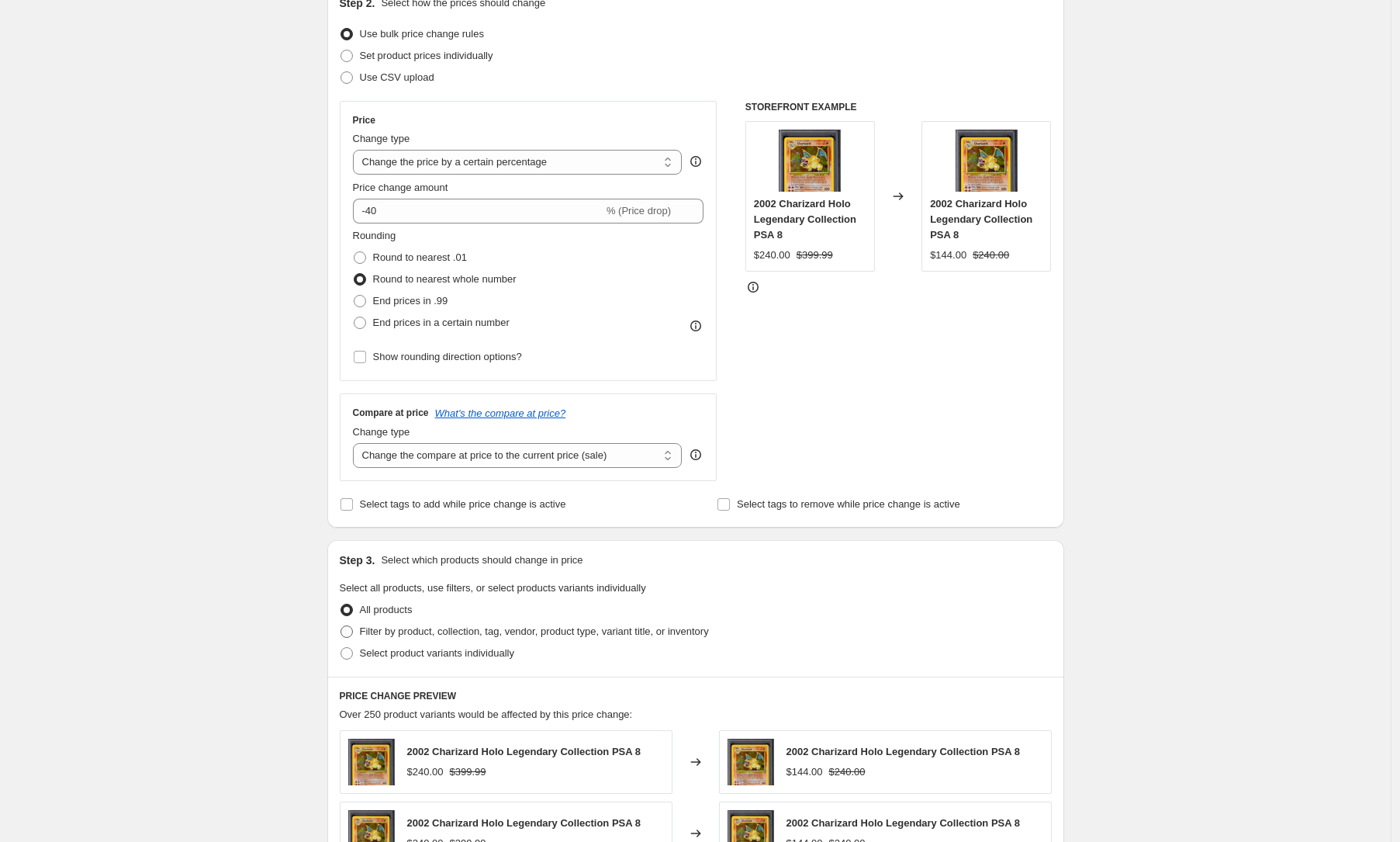
click at [440, 635] on span "Filter by product, collection, tag, vendor, product type, variant title, or inv…" at bounding box center [534, 631] width 349 height 11
click at [341, 626] on input "Filter by product, collection, tag, vendor, product type, variant title, or inv…" at bounding box center [341, 625] width 1 height 1
radio input "true"
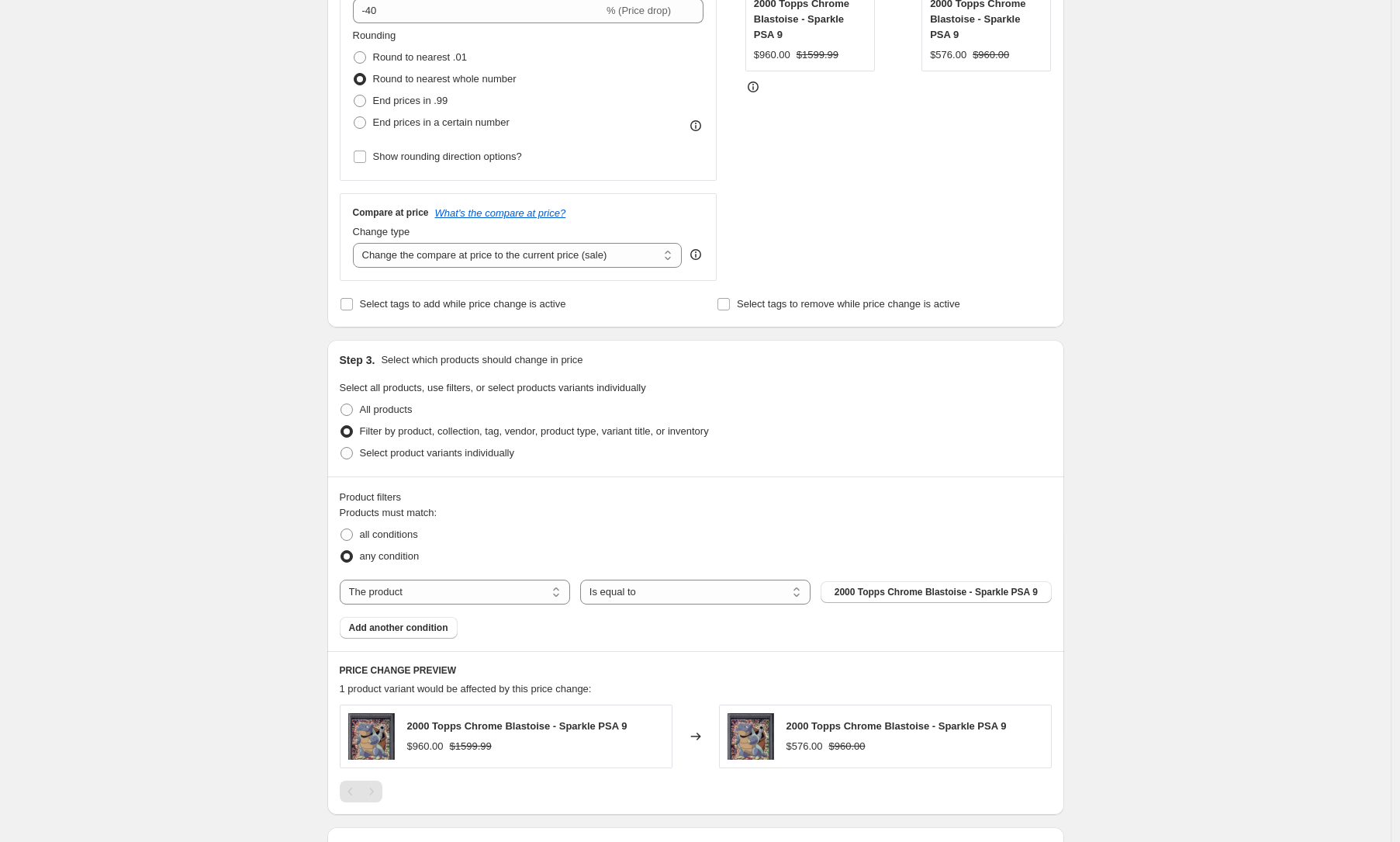
scroll to position [386, 0]
click at [533, 586] on select "The product The product's collection The product's tag The product's vendor The…" at bounding box center [455, 590] width 230 height 25
select select "collection"
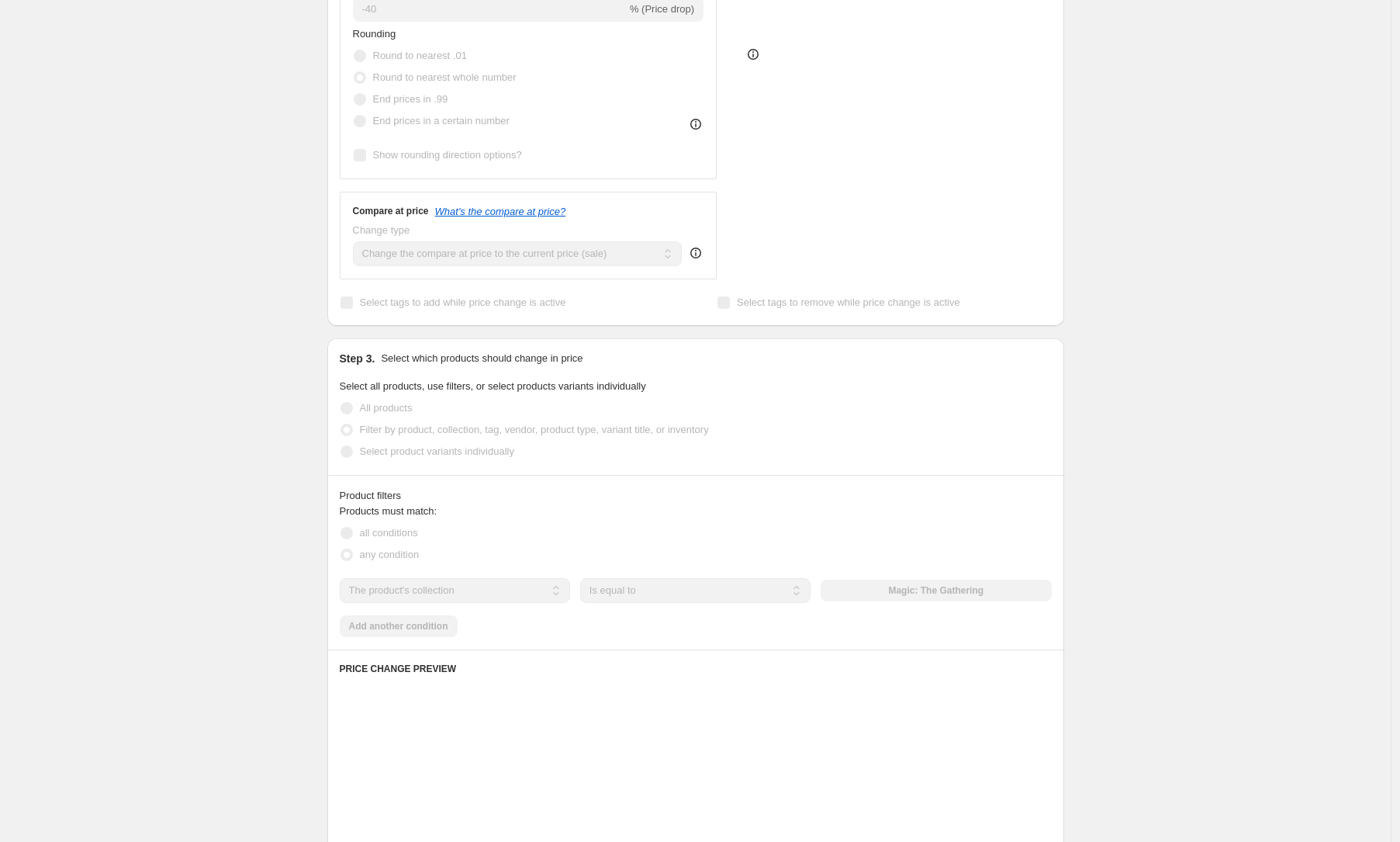
click at [921, 588] on div "The product The product's collection The product's tag The product's vendor The…" at bounding box center [696, 590] width 712 height 25
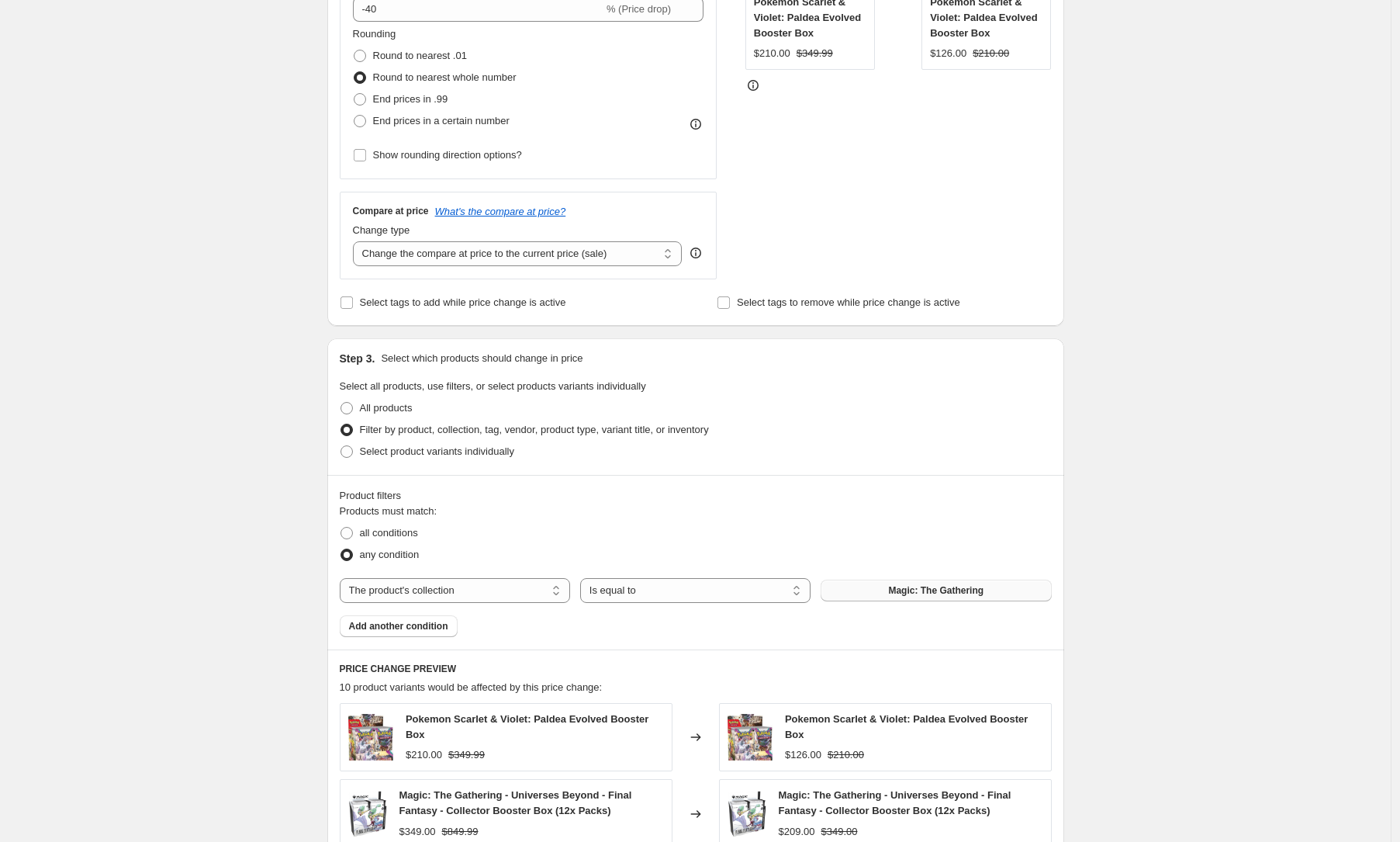
click at [924, 588] on span "Magic: The Gathering" at bounding box center [936, 590] width 96 height 12
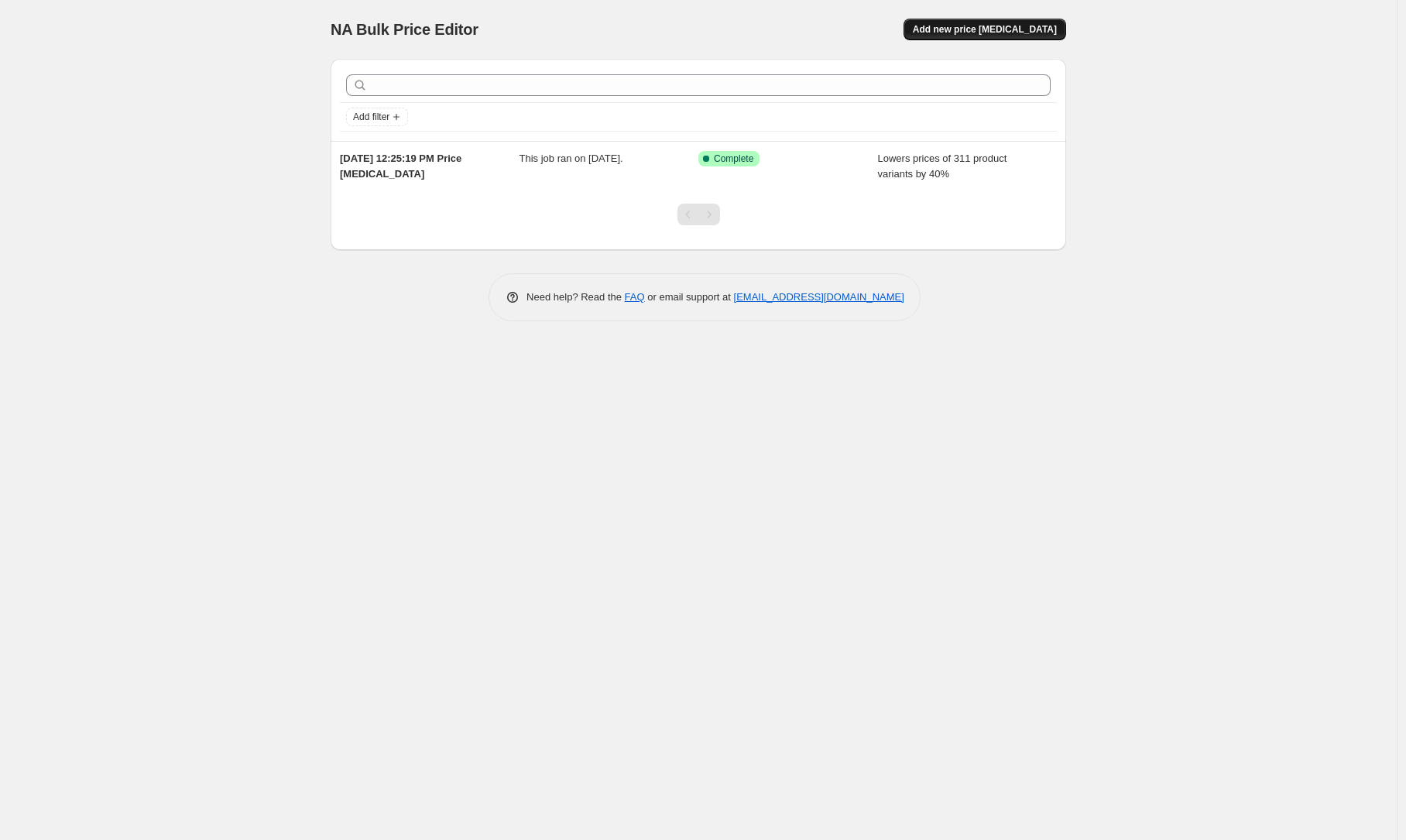
click at [955, 23] on button "Add new price [MEDICAL_DATA]" at bounding box center [985, 29] width 163 height 22
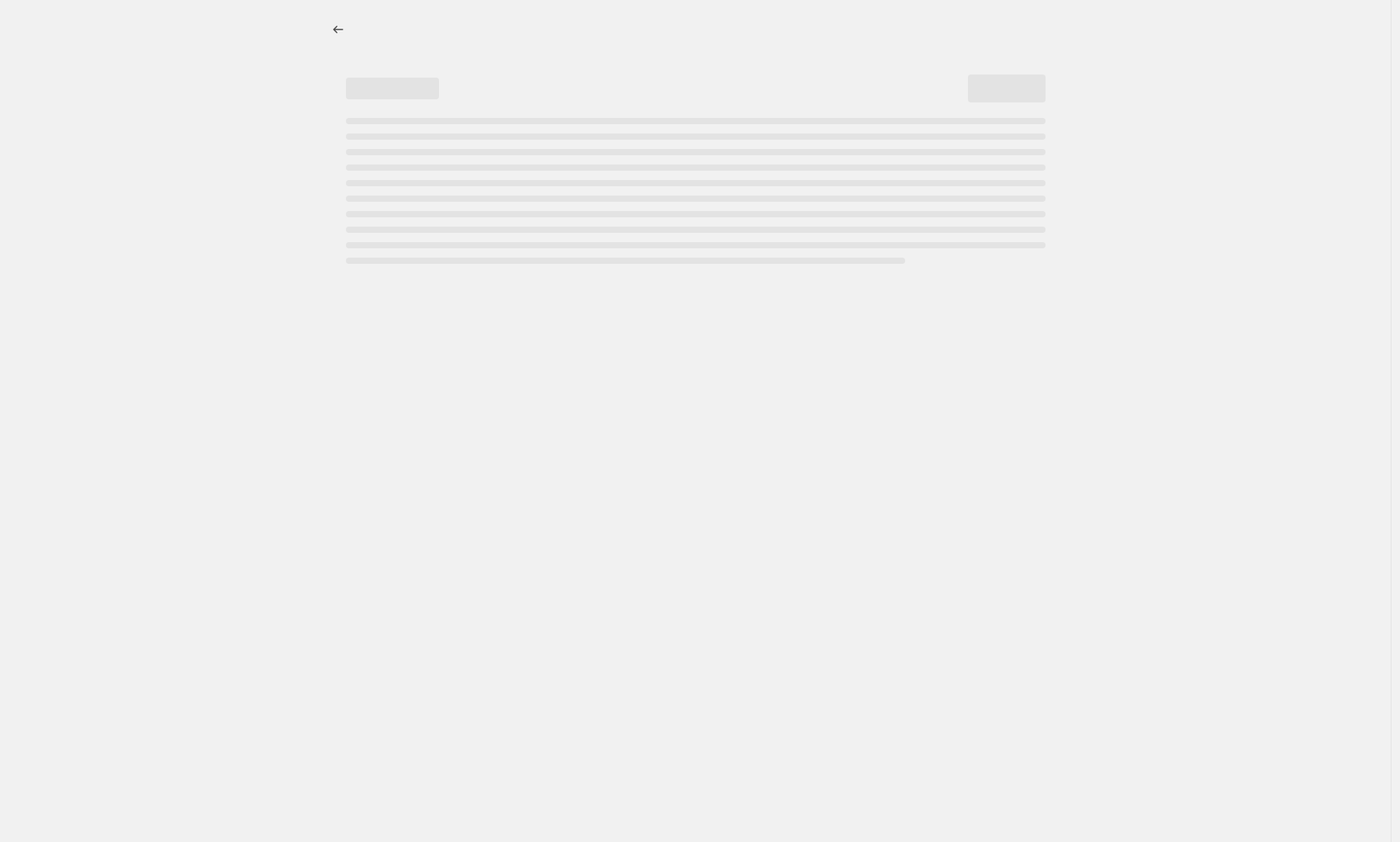
select select "percentage"
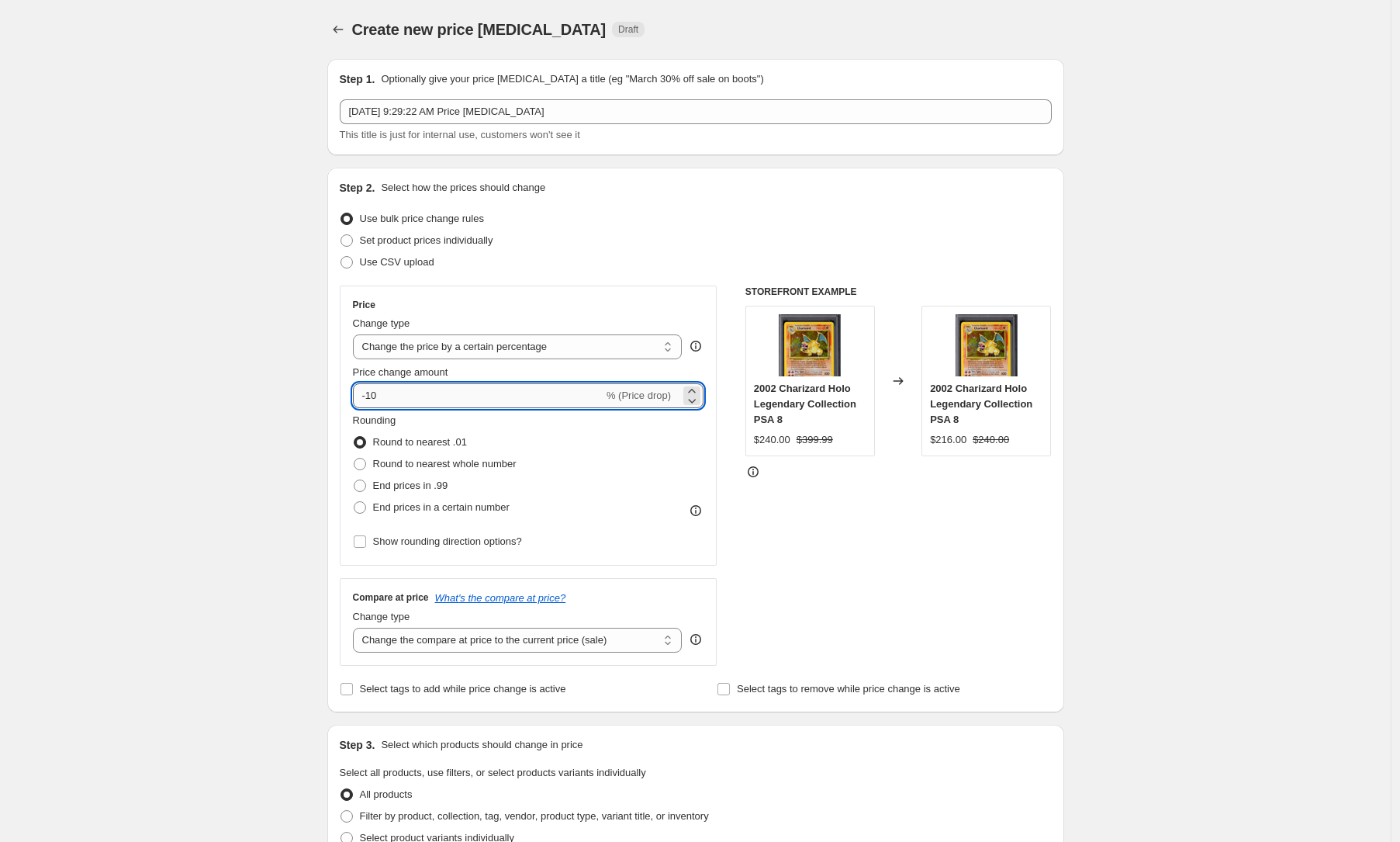
click at [420, 387] on input "-10" at bounding box center [478, 395] width 251 height 25
type input "-1"
type input "-40"
click at [441, 469] on span "Round to nearest whole number" at bounding box center [445, 464] width 144 height 15
click at [355, 459] on input "Round to nearest whole number" at bounding box center [354, 458] width 1 height 1
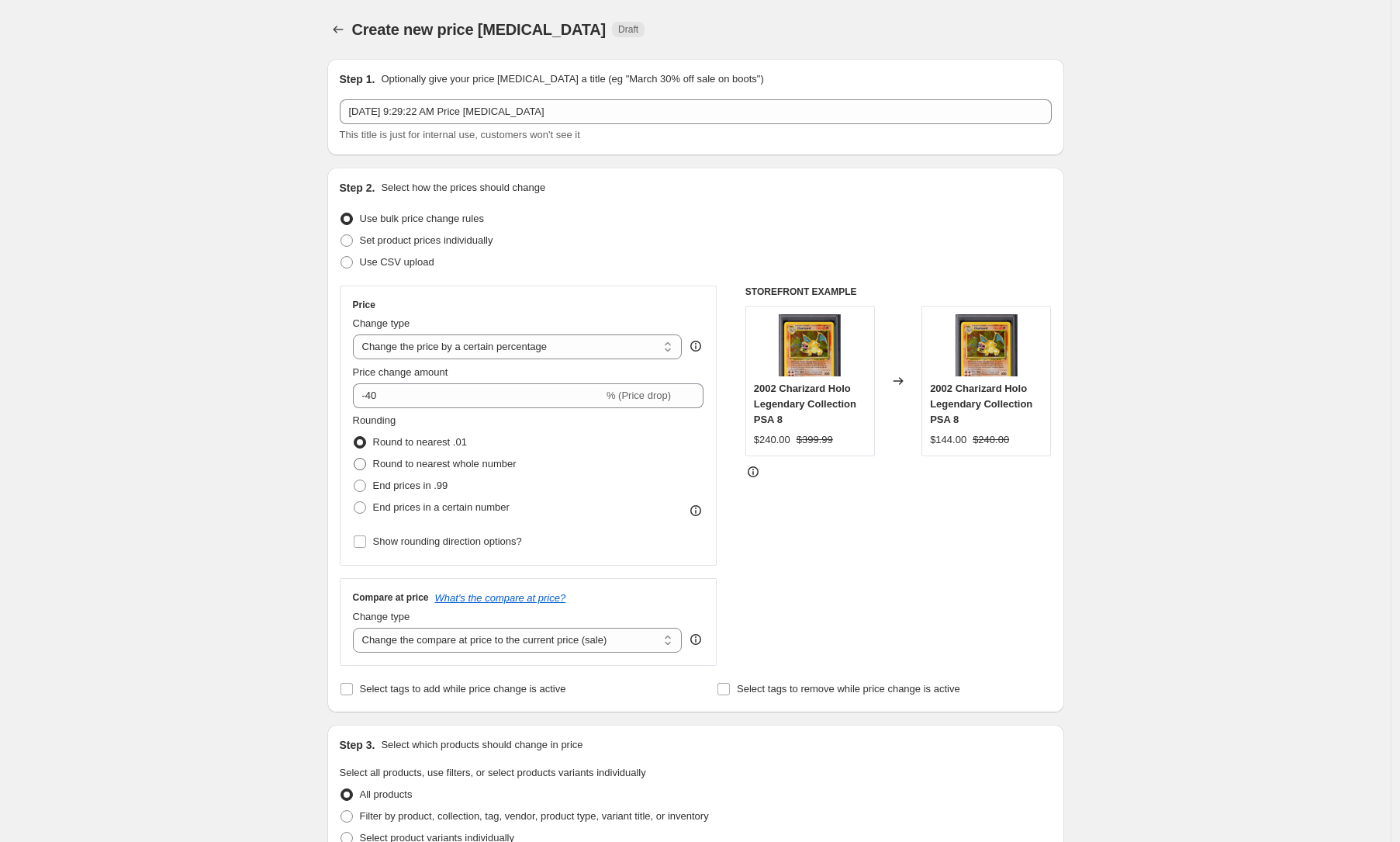
radio input "true"
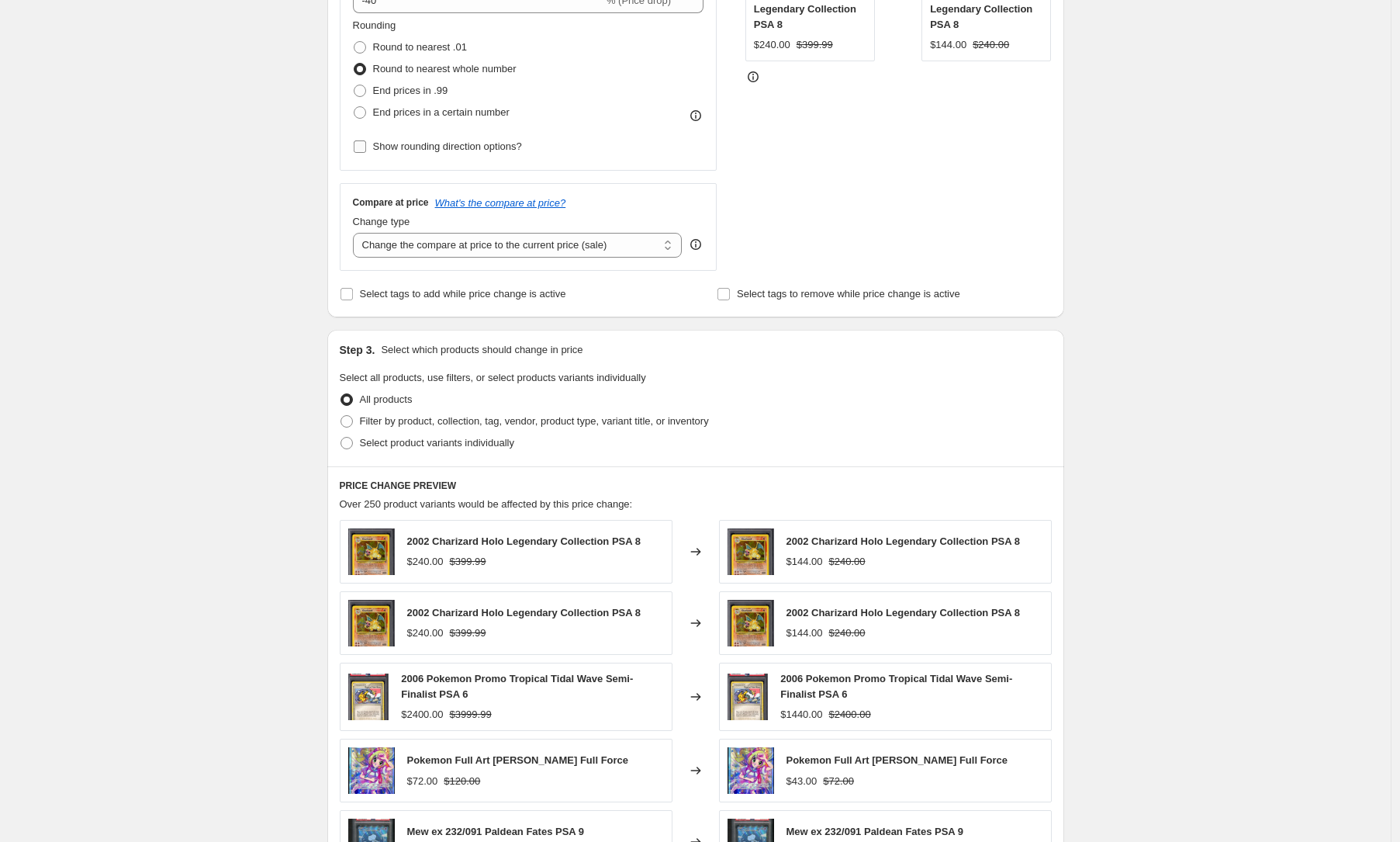
scroll to position [404, 0]
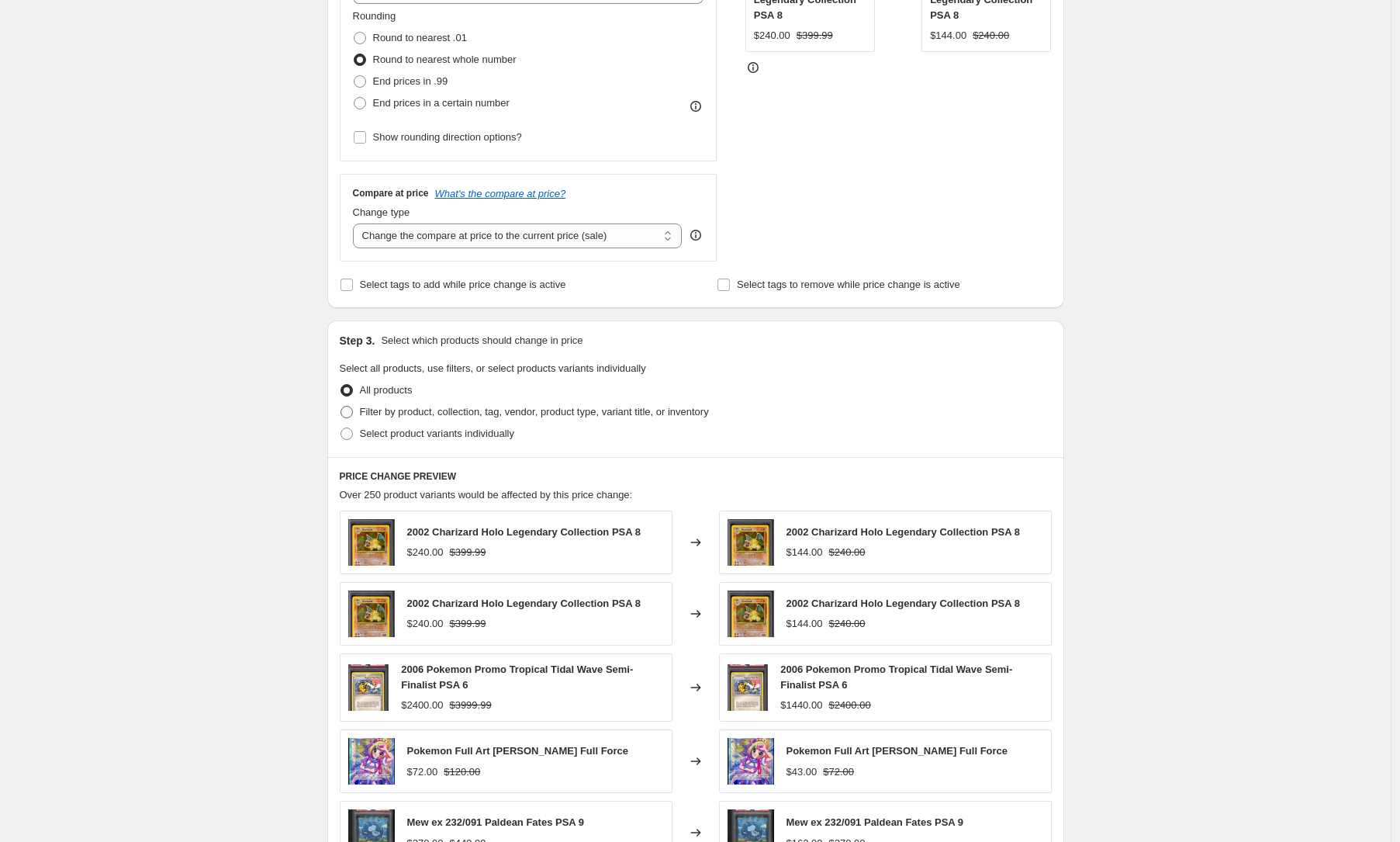
click at [459, 421] on label "Filter by product, collection, tag, vendor, product type, variant title, or inv…" at bounding box center [524, 412] width 369 height 22
click at [341, 407] on input "Filter by product, collection, tag, vendor, product type, variant title, or inv…" at bounding box center [341, 406] width 1 height 1
radio input "true"
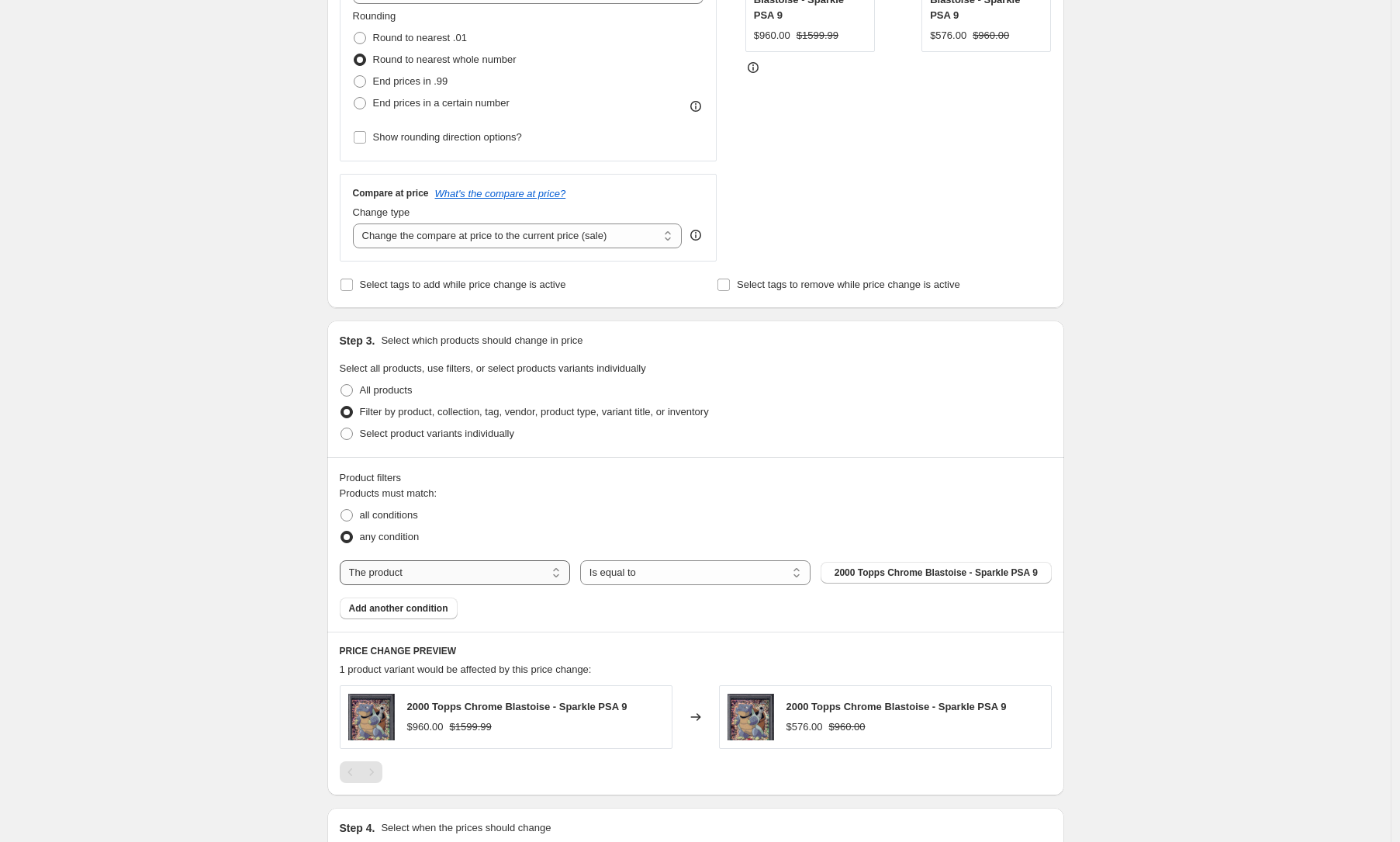
click at [540, 568] on select "The product The product's collection The product's tag The product's vendor The…" at bounding box center [455, 572] width 230 height 25
select select "collection"
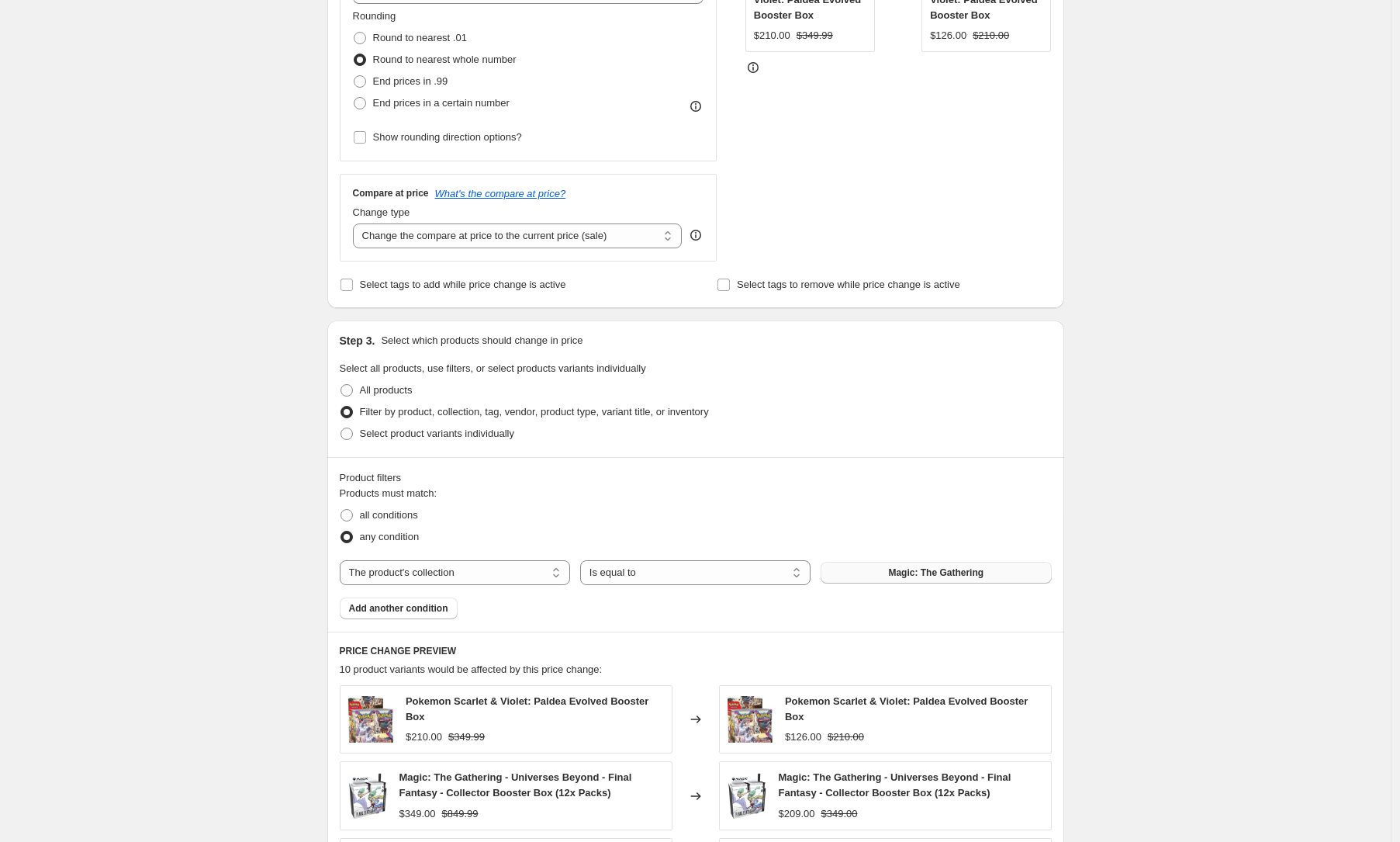
click at [936, 572] on span "Magic: The Gathering" at bounding box center [936, 572] width 96 height 12
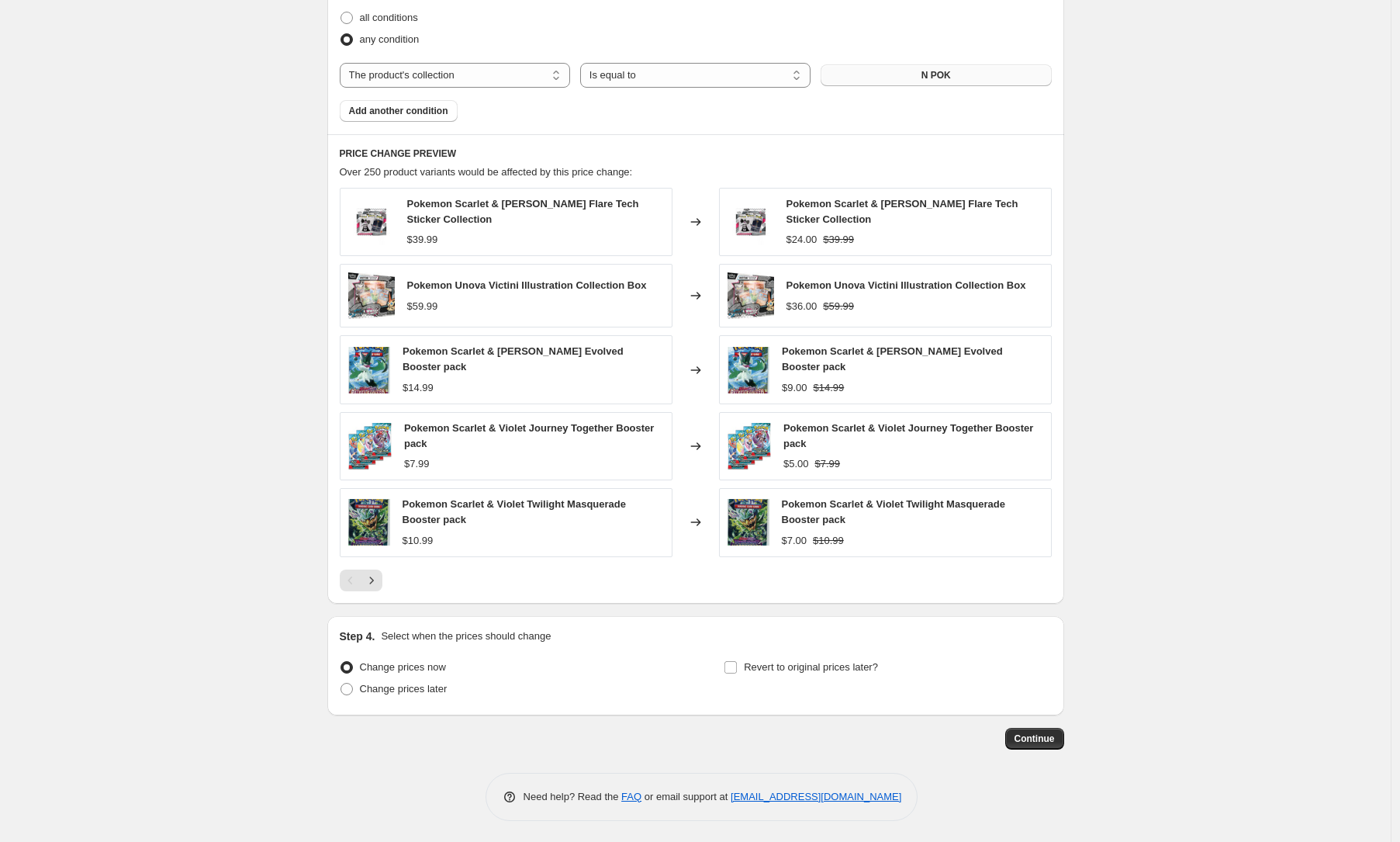
scroll to position [903, 0]
click at [1039, 736] on span "Continue" at bounding box center [1035, 736] width 41 height 12
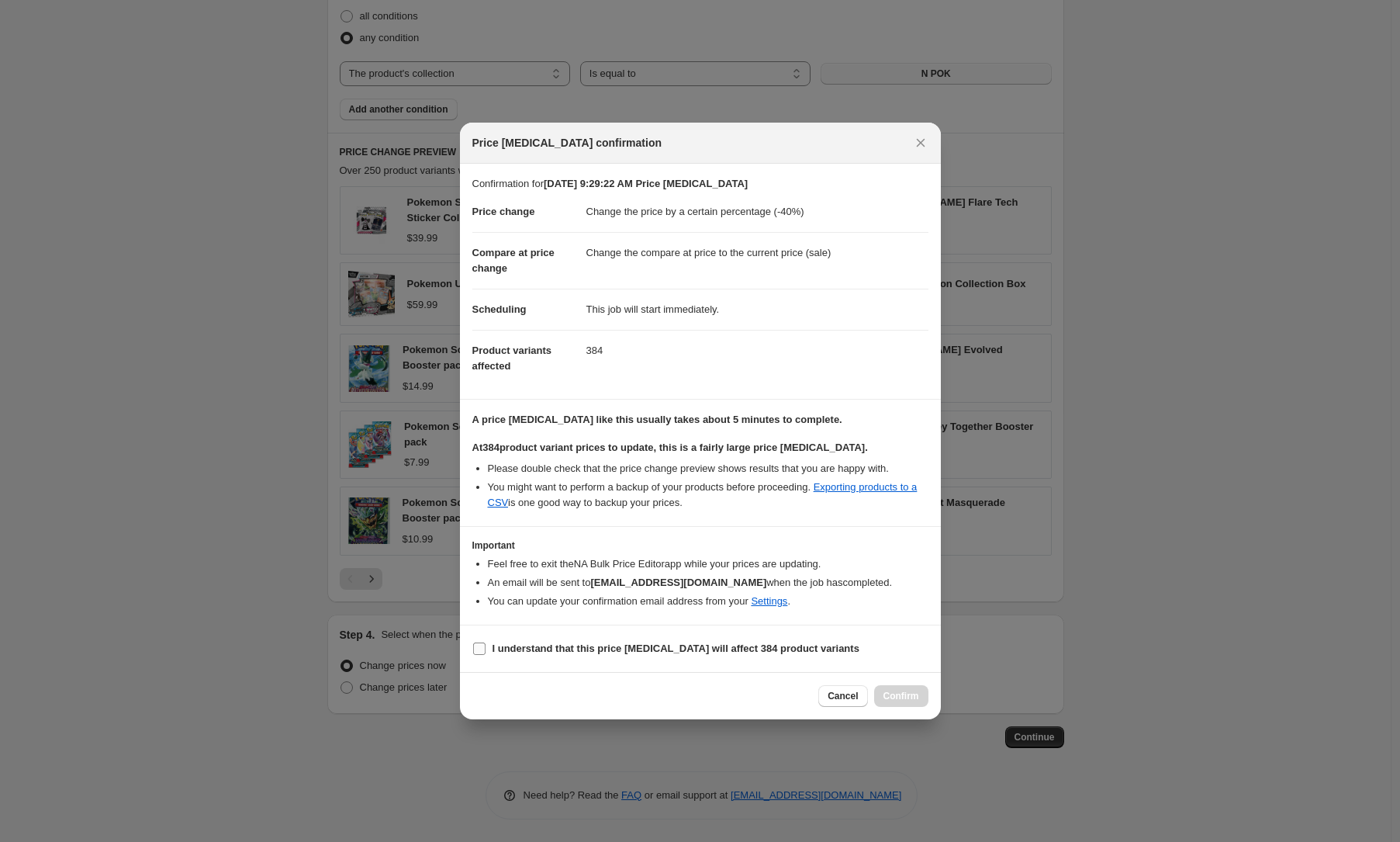
click at [730, 646] on b "I understand that this price change job will affect 384 product variants" at bounding box center [676, 648] width 367 height 11
click at [485, 646] on input "I understand that this price change job will affect 384 product variants" at bounding box center [479, 648] width 12 height 12
checkbox input "true"
click at [896, 686] on button "Confirm" at bounding box center [901, 696] width 54 height 22
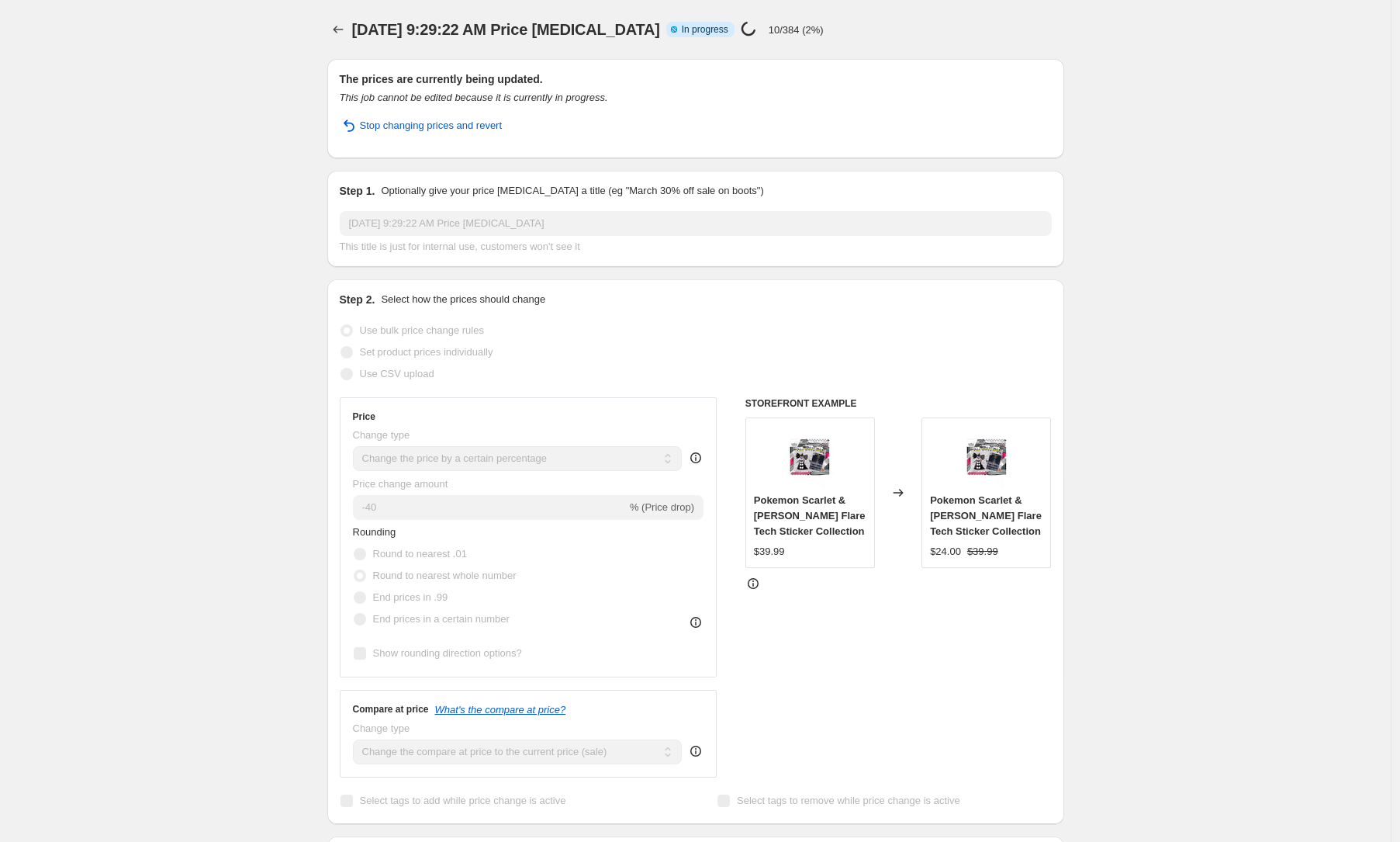
click at [834, 38] on div "Aug 16, 2025, 9:29:22 AM Price change job Info Partially complete In progress P…" at bounding box center [644, 29] width 585 height 22
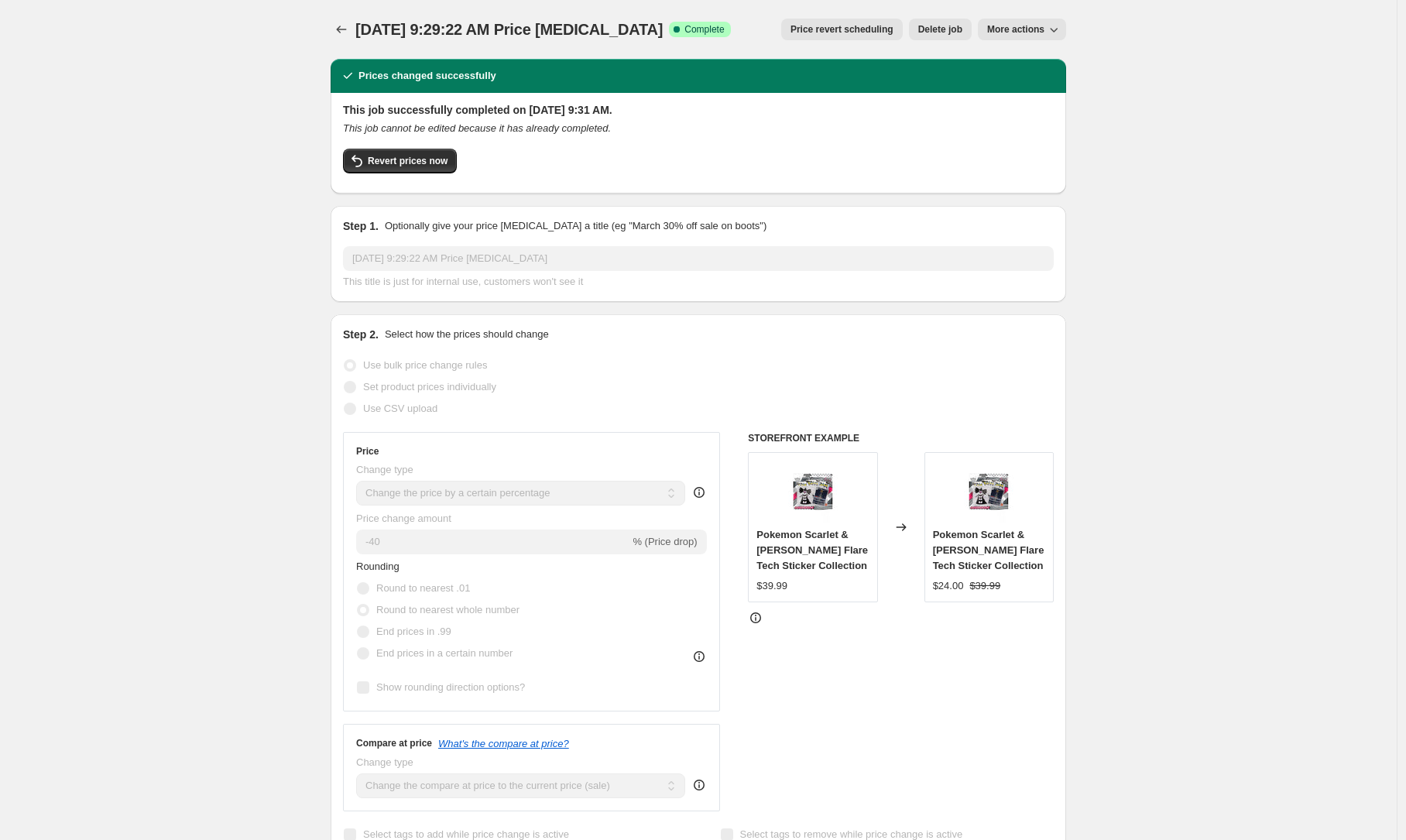
select select "percentage"
select select "collection"
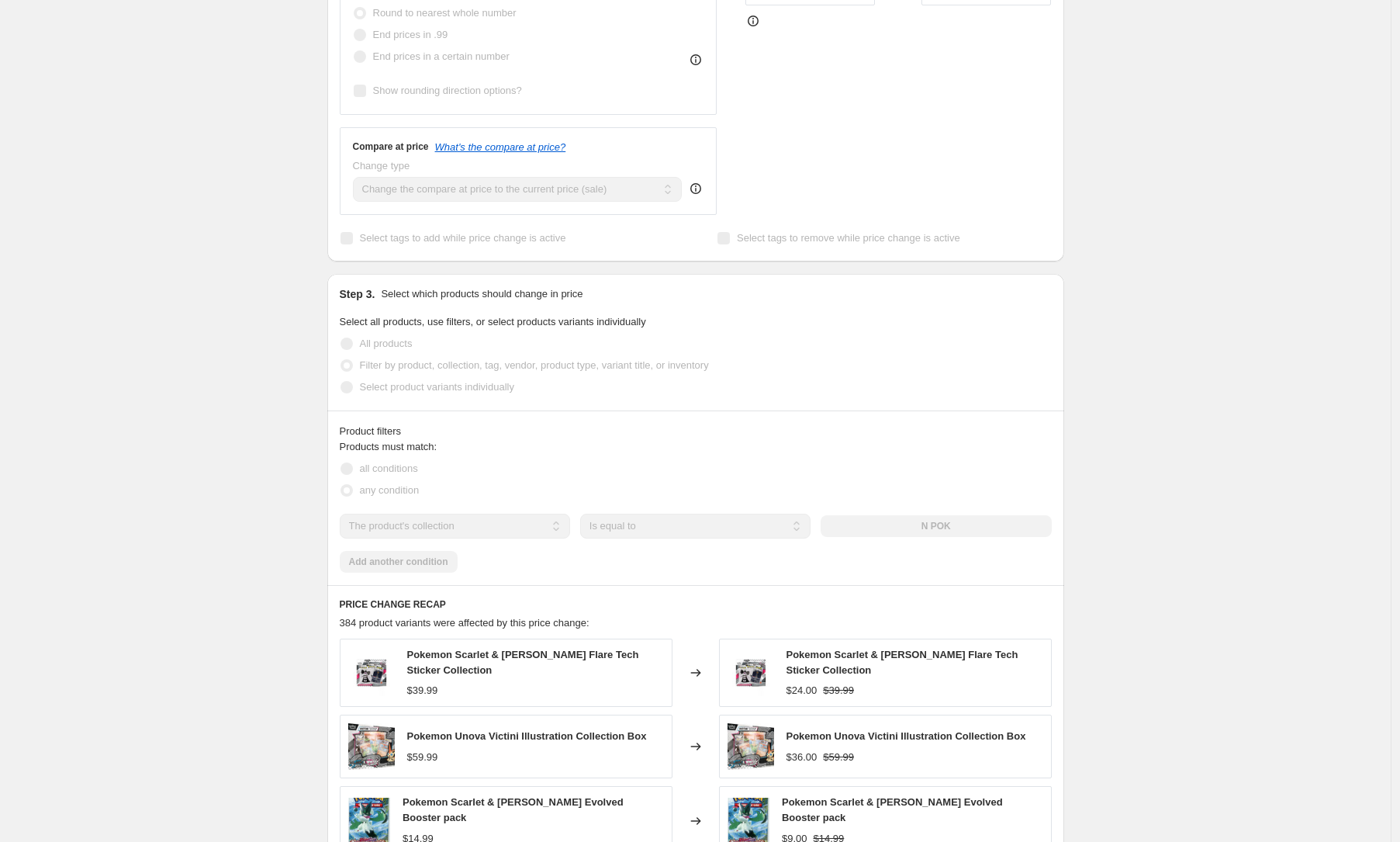
scroll to position [603, 0]
